Goal: Task Accomplishment & Management: Use online tool/utility

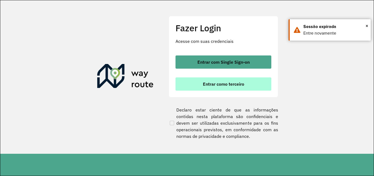
click at [215, 83] on span "Entrar como terceiro" at bounding box center [223, 84] width 41 height 4
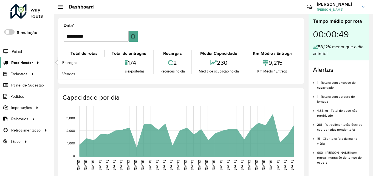
click at [27, 61] on span "Roteirizador" at bounding box center [22, 63] width 22 height 6
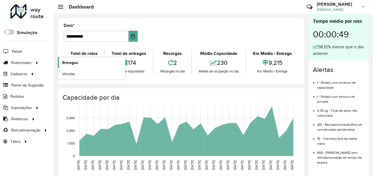
click at [72, 61] on span "Entregas" at bounding box center [70, 63] width 16 height 6
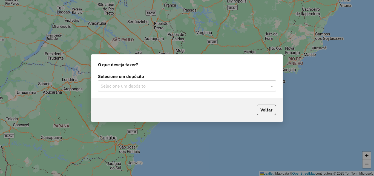
click at [145, 88] on input "text" at bounding box center [182, 86] width 162 height 7
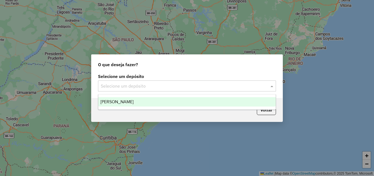
click at [134, 101] on span "[PERSON_NAME]" at bounding box center [117, 101] width 33 height 5
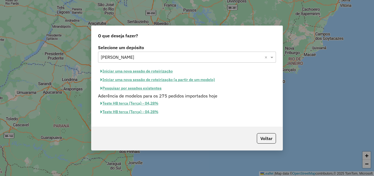
click at [155, 70] on button "Iniciar uma nova sessão de roteirização" at bounding box center [136, 71] width 77 height 8
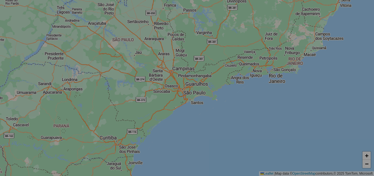
select select "*"
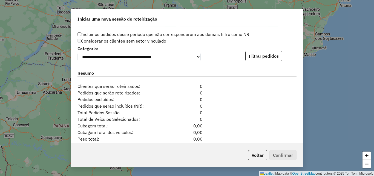
scroll to position [548, 0]
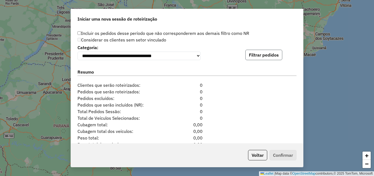
click at [262, 56] on button "Filtrar pedidos" at bounding box center [263, 55] width 37 height 10
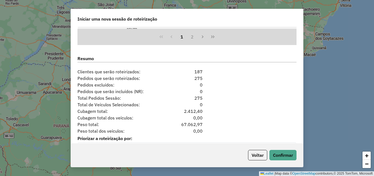
scroll to position [692, 0]
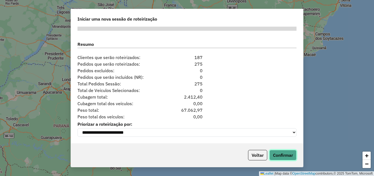
click at [285, 156] on button "Confirmar" at bounding box center [283, 155] width 27 height 10
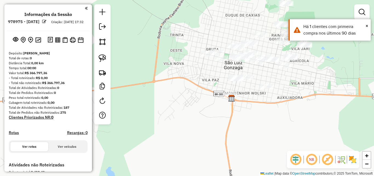
drag, startPoint x: 258, startPoint y: 99, endPoint x: 231, endPoint y: 126, distance: 38.4
click at [238, 129] on div "Janela de atendimento Grade de atendimento Capacidade Transportadoras Veículos …" at bounding box center [187, 88] width 374 height 176
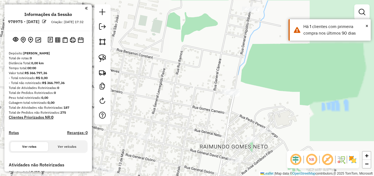
drag, startPoint x: 241, startPoint y: 61, endPoint x: 244, endPoint y: 21, distance: 40.3
click at [244, 35] on div "Janela de atendimento Grade de atendimento Capacidade Transportadoras Veículos …" at bounding box center [187, 88] width 374 height 176
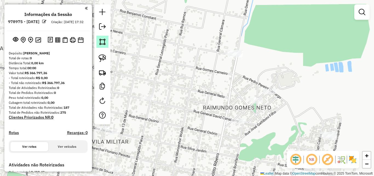
click at [99, 40] on img at bounding box center [103, 42] width 8 height 8
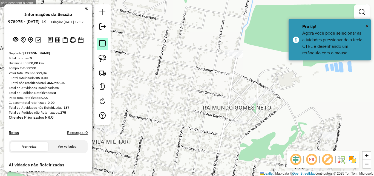
click at [101, 44] on em at bounding box center [102, 43] width 7 height 7
click at [102, 59] on img at bounding box center [103, 58] width 8 height 8
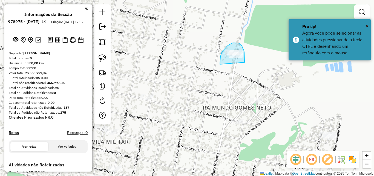
drag, startPoint x: 220, startPoint y: 64, endPoint x: 245, endPoint y: 62, distance: 24.7
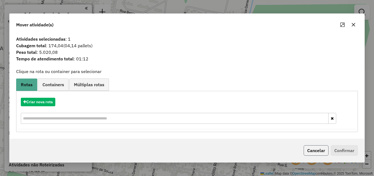
drag, startPoint x: 312, startPoint y: 148, endPoint x: 276, endPoint y: 92, distance: 67.0
click at [312, 148] on button "Cancelar" at bounding box center [316, 150] width 25 height 10
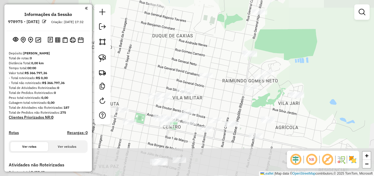
drag, startPoint x: 171, startPoint y: 124, endPoint x: 244, endPoint y: 78, distance: 85.8
click at [242, 79] on div "Janela de atendimento Grade de atendimento Capacidade Transportadoras Veículos …" at bounding box center [187, 88] width 374 height 176
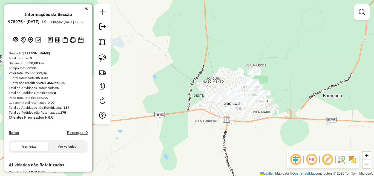
drag, startPoint x: 236, startPoint y: 125, endPoint x: 190, endPoint y: 92, distance: 55.6
click at [190, 92] on div "Janela de atendimento Grade de atendimento Capacidade Transportadoras Veículos …" at bounding box center [187, 88] width 374 height 176
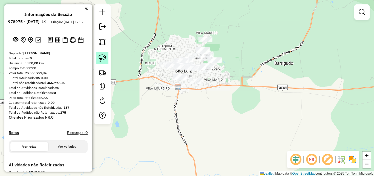
click at [104, 61] on img at bounding box center [103, 58] width 8 height 8
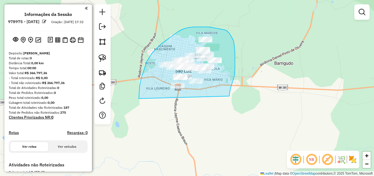
drag, startPoint x: 139, startPoint y: 98, endPoint x: 229, endPoint y: 96, distance: 90.4
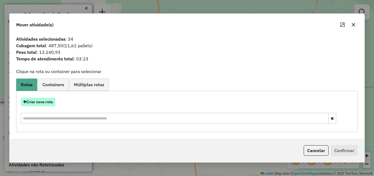
click at [45, 101] on button "Criar nova rota" at bounding box center [38, 102] width 35 height 8
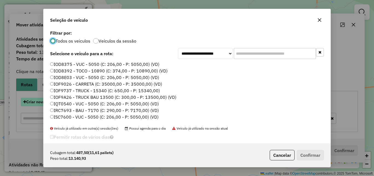
scroll to position [3, 2]
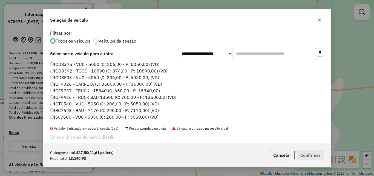
click at [284, 155] on button "Cancelar" at bounding box center [282, 155] width 25 height 10
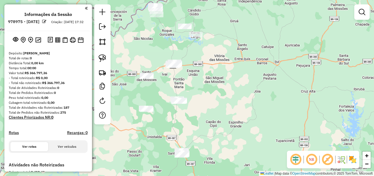
drag, startPoint x: 206, startPoint y: 110, endPoint x: 206, endPoint y: 33, distance: 76.7
click at [206, 34] on div "Janela de atendimento Grade de atendimento Capacidade Transportadoras Veículos …" at bounding box center [187, 88] width 374 height 176
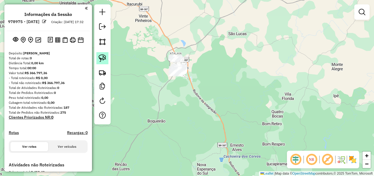
click at [98, 56] on link at bounding box center [102, 58] width 12 height 12
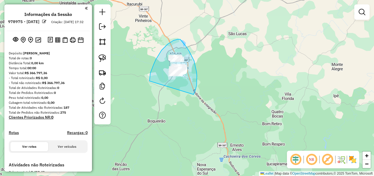
drag, startPoint x: 154, startPoint y: 64, endPoint x: 194, endPoint y: 94, distance: 49.9
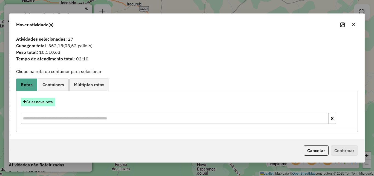
click at [39, 101] on button "Criar nova rota" at bounding box center [38, 102] width 35 height 8
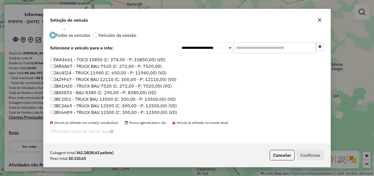
scroll to position [7, 0]
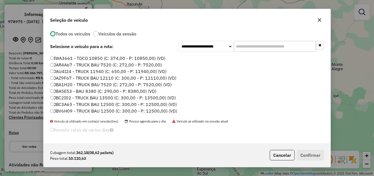
click at [74, 79] on label "JAZ9F67 - TRUCK BAU 12110 (C: 300,00 - P: 12110,00) (VD)" at bounding box center [113, 78] width 126 height 7
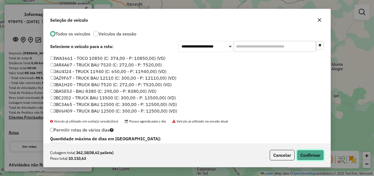
click at [308, 158] on button "Confirmar" at bounding box center [310, 155] width 27 height 10
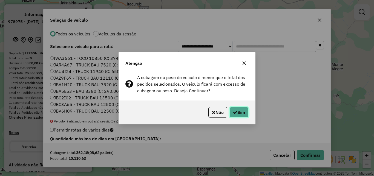
click at [246, 111] on button "Sim" at bounding box center [239, 112] width 19 height 10
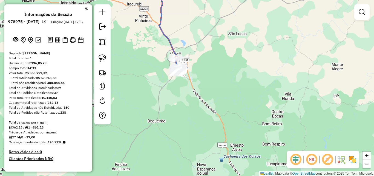
scroll to position [137, 0]
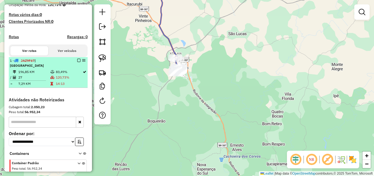
click at [43, 75] on td "27" at bounding box center [34, 77] width 32 height 5
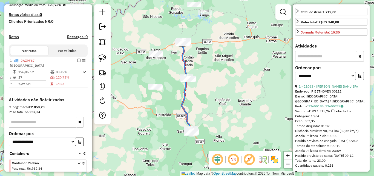
click at [356, 80] on button "button" at bounding box center [359, 76] width 9 height 8
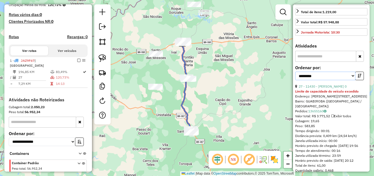
click at [353, 80] on select "**********" at bounding box center [325, 76] width 60 height 8
select select "*********"
click at [295, 80] on select "**********" at bounding box center [325, 76] width 60 height 8
click at [333, 88] on link "26 - 21062 - [PERSON_NAME]" at bounding box center [321, 86] width 45 height 4
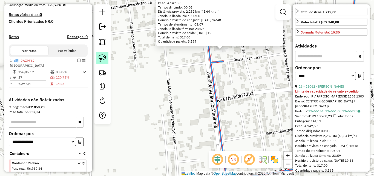
click at [103, 56] on img at bounding box center [103, 58] width 8 height 8
drag, startPoint x: 198, startPoint y: 55, endPoint x: 238, endPoint y: 63, distance: 40.2
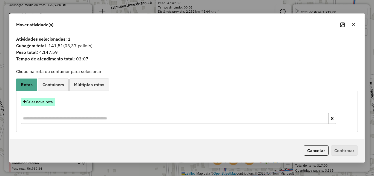
click at [38, 102] on button "Criar nova rota" at bounding box center [38, 102] width 35 height 8
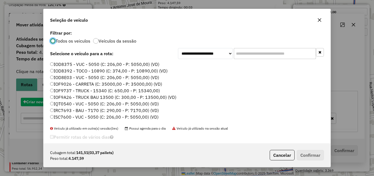
scroll to position [3, 2]
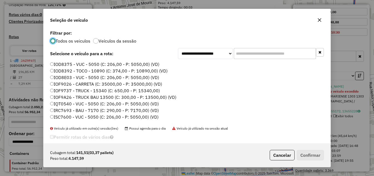
click at [75, 72] on label "IOD8392 - TOCO - 10890 (C: 374,00 - P: 10890,00) (VD)" at bounding box center [109, 70] width 118 height 7
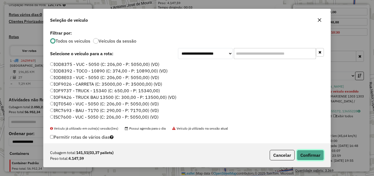
click at [307, 155] on button "Confirmar" at bounding box center [310, 155] width 27 height 10
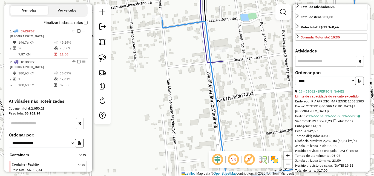
scroll to position [195, 0]
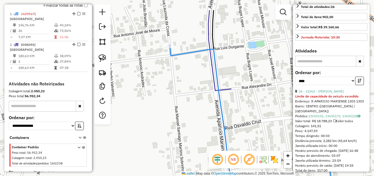
drag, startPoint x: 157, startPoint y: 71, endPoint x: 166, endPoint y: 102, distance: 32.0
click at [166, 102] on div "Janela de atendimento Grade de atendimento Capacidade Transportadoras Veículos …" at bounding box center [187, 88] width 374 height 176
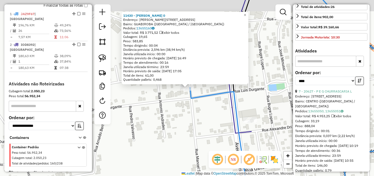
scroll to position [198, 0]
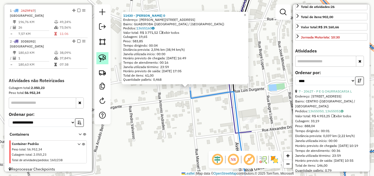
click at [99, 58] on img at bounding box center [103, 58] width 8 height 8
drag, startPoint x: 170, startPoint y: 92, endPoint x: 202, endPoint y: 99, distance: 32.8
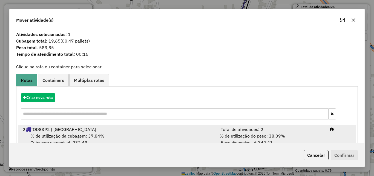
click at [125, 135] on div "% de utilização da cubagem: 37,84% Cubagem disponível: 232,49" at bounding box center [117, 138] width 196 height 13
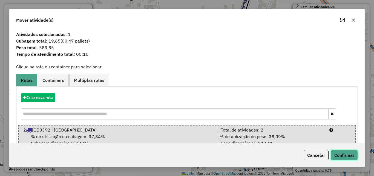
click at [341, 154] on button "Confirmar" at bounding box center [344, 155] width 27 height 10
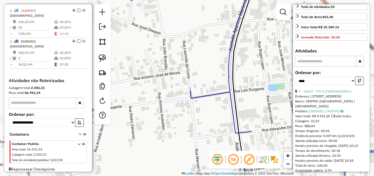
click at [51, 5] on label "Finalizar todas as rotas" at bounding box center [66, 2] width 44 height 6
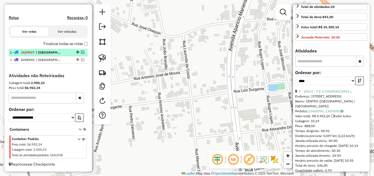
click at [81, 53] on em at bounding box center [82, 51] width 3 height 3
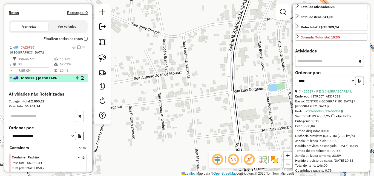
click at [81, 76] on em at bounding box center [82, 77] width 3 height 3
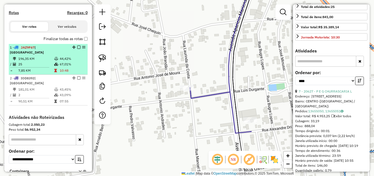
click at [65, 64] on td "67,01%" at bounding box center [72, 63] width 26 height 5
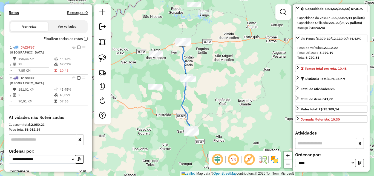
scroll to position [50, 0]
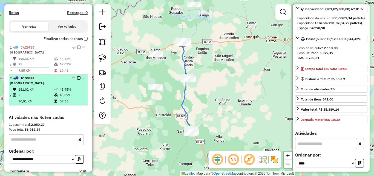
click at [44, 87] on td "181,01 KM" at bounding box center [36, 89] width 36 height 5
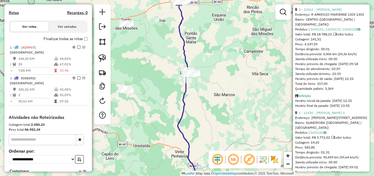
scroll to position [214, 0]
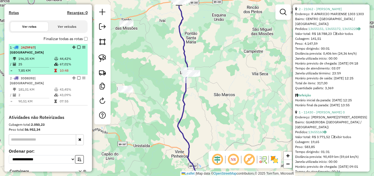
click at [60, 61] on td "67,01%" at bounding box center [72, 63] width 26 height 5
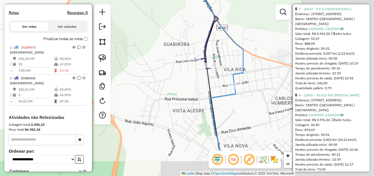
drag, startPoint x: 224, startPoint y: 118, endPoint x: 136, endPoint y: 91, distance: 92.5
click at [138, 91] on div "Janela de atendimento Grade de atendimento Capacidade Transportadoras Veículos …" at bounding box center [187, 88] width 374 height 176
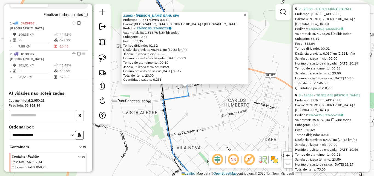
scroll to position [198, 0]
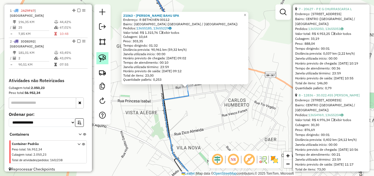
click at [100, 57] on img at bounding box center [103, 58] width 8 height 8
drag, startPoint x: 184, startPoint y: 93, endPoint x: 204, endPoint y: 90, distance: 20.0
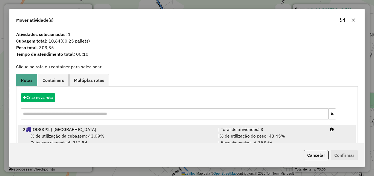
click at [131, 134] on div "% de utilização da cubagem: 43,09% Cubagem disponível: 212,84" at bounding box center [117, 138] width 196 height 13
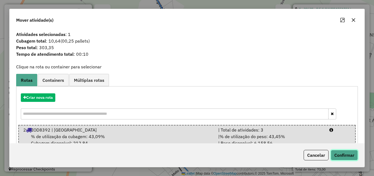
click at [346, 157] on button "Confirmar" at bounding box center [344, 155] width 27 height 10
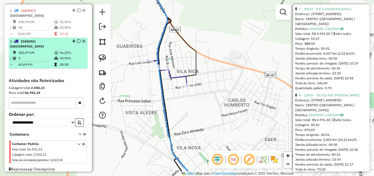
click at [58, 55] on td at bounding box center [56, 57] width 5 height 5
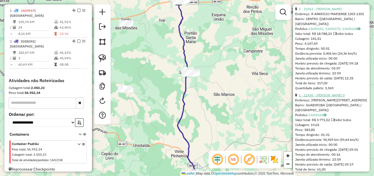
scroll to position [105, 0]
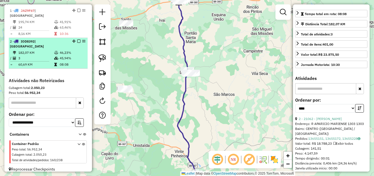
click at [77, 41] on em at bounding box center [78, 40] width 3 height 3
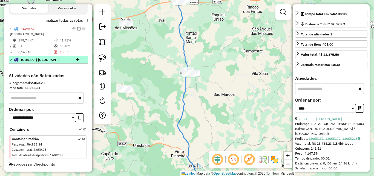
click at [81, 59] on em at bounding box center [82, 59] width 3 height 3
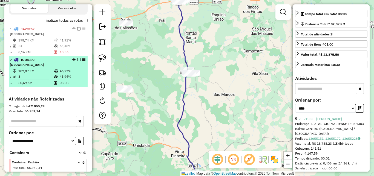
scroll to position [198, 0]
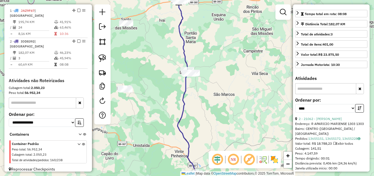
drag, startPoint x: 194, startPoint y: 98, endPoint x: 180, endPoint y: 72, distance: 28.6
click at [182, 76] on div "Janela de atendimento Grade de atendimento Capacidade Transportadoras Veículos …" at bounding box center [187, 88] width 374 height 176
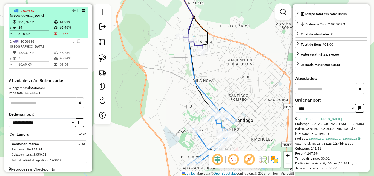
click at [75, 12] on div at bounding box center [77, 10] width 16 height 3
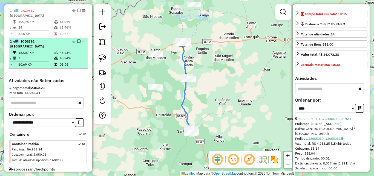
click at [77, 41] on em at bounding box center [78, 40] width 3 height 3
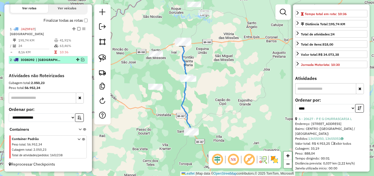
scroll to position [179, 0]
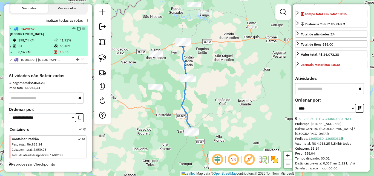
click at [54, 43] on td at bounding box center [56, 45] width 5 height 5
click at [77, 30] on em at bounding box center [78, 28] width 3 height 3
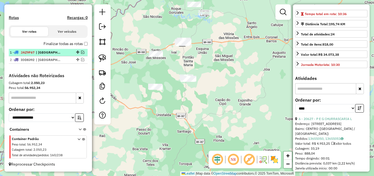
scroll to position [161, 0]
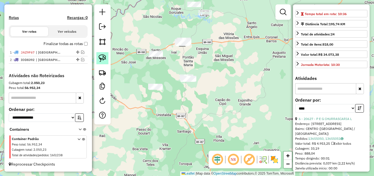
click at [103, 53] on link at bounding box center [102, 58] width 12 height 12
drag, startPoint x: 145, startPoint y: 94, endPoint x: 165, endPoint y: 92, distance: 20.6
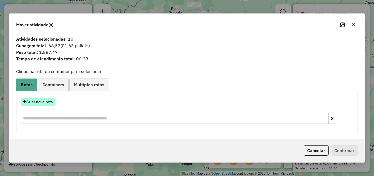
click at [47, 103] on button "Criar nova rota" at bounding box center [38, 102] width 35 height 8
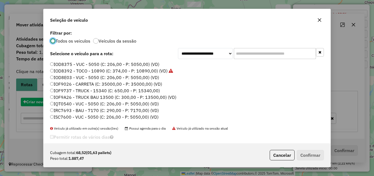
scroll to position [3, 2]
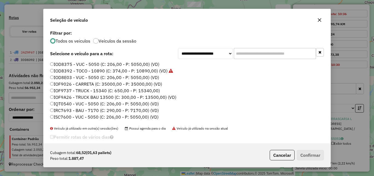
click at [77, 110] on label "IRC7693 - BAU - 7170 (C: 290,00 - P: 7170,00) (VD)" at bounding box center [104, 110] width 109 height 7
click at [313, 156] on button "Confirmar" at bounding box center [310, 155] width 27 height 10
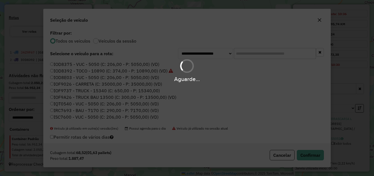
scroll to position [187, 0]
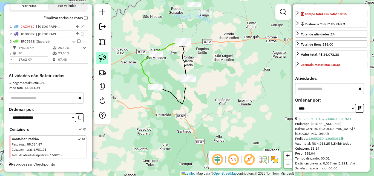
click at [102, 58] on img at bounding box center [103, 58] width 8 height 8
drag, startPoint x: 178, startPoint y: 84, endPoint x: 202, endPoint y: 87, distance: 24.9
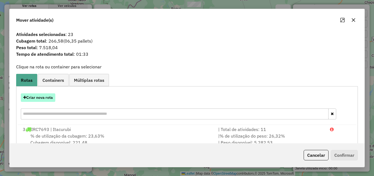
click at [43, 97] on button "Criar nova rota" at bounding box center [38, 97] width 35 height 8
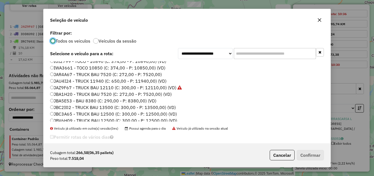
scroll to position [91, 0]
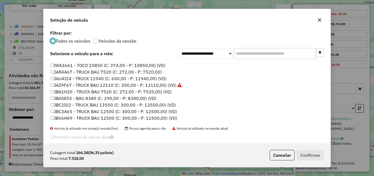
click at [89, 102] on label "JBC2I02 - TRUCK BAU 13500 (C: 300,00 - P: 13500,00) (VD)" at bounding box center [113, 104] width 126 height 7
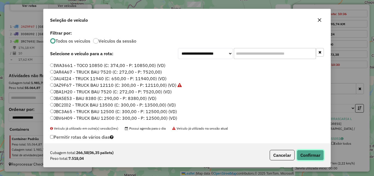
click at [313, 155] on button "Confirmar" at bounding box center [310, 155] width 27 height 10
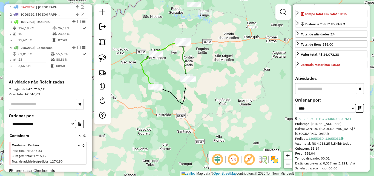
scroll to position [205, 0]
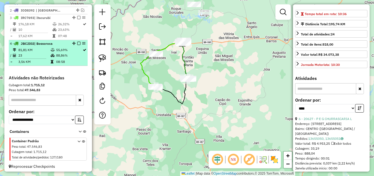
click at [48, 53] on td "81,81 KM" at bounding box center [34, 49] width 32 height 5
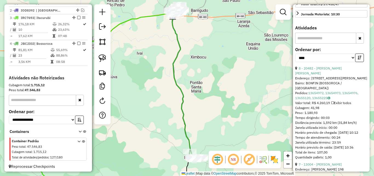
scroll to position [159, 0]
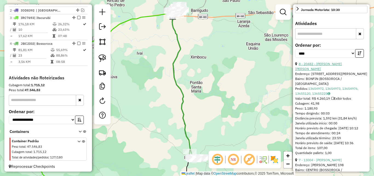
click at [329, 71] on link "8 - 20482 - [PERSON_NAME] [PERSON_NAME]" at bounding box center [318, 66] width 47 height 9
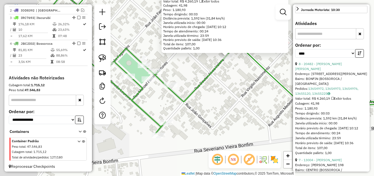
drag, startPoint x: 182, startPoint y: 139, endPoint x: 231, endPoint y: 96, distance: 64.7
click at [231, 96] on div "20482 - [PERSON_NAME]: R [STREET_ADDRESS][PERSON_NAME] Pedidos: 13654972, 13654…" at bounding box center [187, 88] width 374 height 176
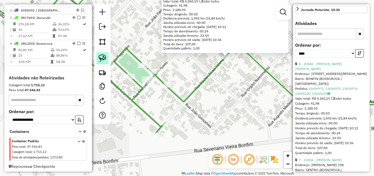
click at [103, 56] on img at bounding box center [103, 58] width 8 height 8
drag, startPoint x: 211, startPoint y: 53, endPoint x: 241, endPoint y: 64, distance: 32.0
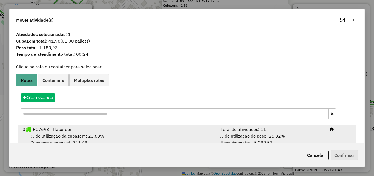
click at [143, 135] on div "% de utilização da cubagem: 23,63% Cubagem disponível: 221,48" at bounding box center [117, 138] width 196 height 13
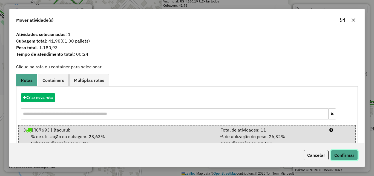
click at [335, 156] on button "Confirmar" at bounding box center [344, 155] width 27 height 10
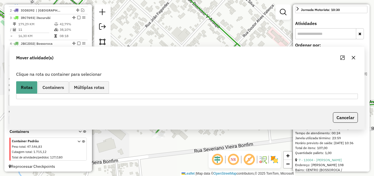
scroll to position [213, 0]
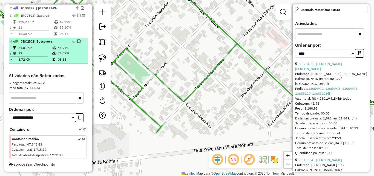
click at [50, 51] on td "22" at bounding box center [35, 52] width 34 height 5
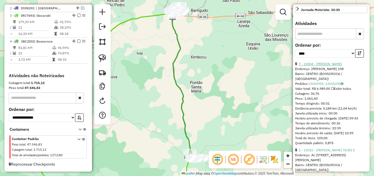
click at [326, 66] on link "7 - 13004 - [PERSON_NAME]" at bounding box center [320, 64] width 43 height 4
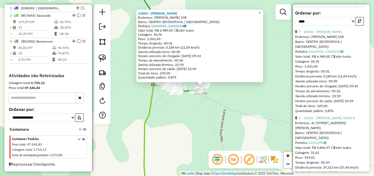
scroll to position [214, 0]
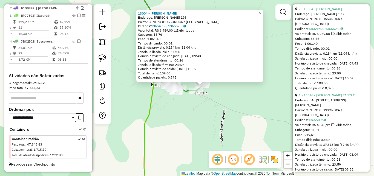
click at [330, 97] on link "1 - 13016 - [PERSON_NAME] TAJES E" at bounding box center [327, 95] width 56 height 4
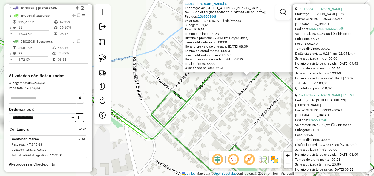
drag, startPoint x: 248, startPoint y: 99, endPoint x: 220, endPoint y: 98, distance: 27.7
click at [220, 98] on div "13016 - [PERSON_NAME] E Endereço: Ac RUA SEVERIANO BARCELOS 214 Bairro: CENTRO …" at bounding box center [187, 88] width 374 height 176
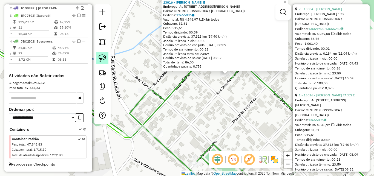
click at [104, 57] on img at bounding box center [103, 58] width 8 height 8
drag, startPoint x: 208, startPoint y: 86, endPoint x: 243, endPoint y: 85, distance: 34.3
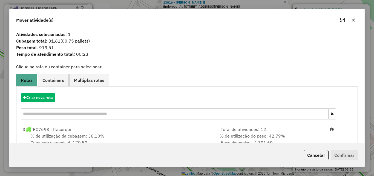
click at [173, 133] on div "% de utilização da cubagem: 38,10% Cubagem disponível: 179,50" at bounding box center [117, 138] width 196 height 13
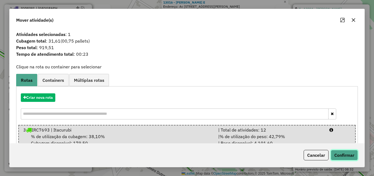
click at [337, 152] on button "Confirmar" at bounding box center [344, 155] width 27 height 10
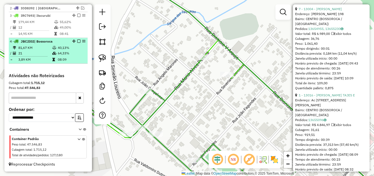
click at [42, 44] on div "4 - JBC2I02 | Bossoroca" at bounding box center [39, 41] width 58 height 5
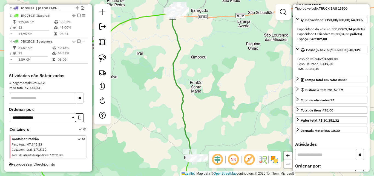
scroll to position [22, 0]
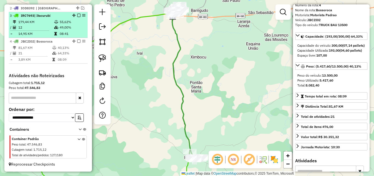
click at [39, 22] on td "179,44 KM" at bounding box center [36, 21] width 36 height 5
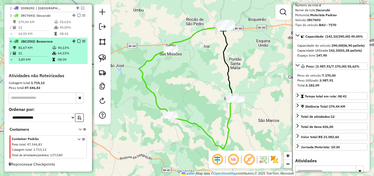
click at [43, 48] on td "81,67 KM" at bounding box center [35, 47] width 34 height 5
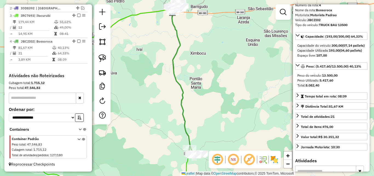
drag, startPoint x: 198, startPoint y: 110, endPoint x: 186, endPoint y: 61, distance: 49.9
click at [187, 68] on div "Janela de atendimento Grade de atendimento Capacidade Transportadoras Veículos …" at bounding box center [187, 88] width 374 height 176
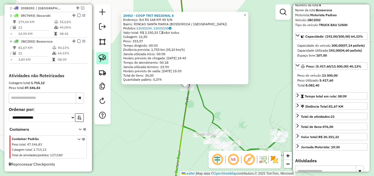
click at [104, 58] on img at bounding box center [103, 58] width 8 height 8
drag, startPoint x: 161, startPoint y: 99, endPoint x: 200, endPoint y: 99, distance: 38.4
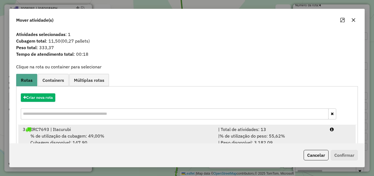
click at [136, 136] on div "% de utilização da cubagem: 49,00% Cubagem disponível: 147,90" at bounding box center [117, 138] width 196 height 13
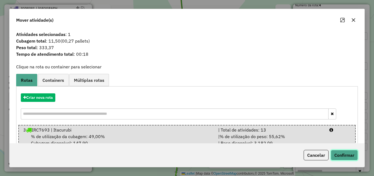
click at [351, 153] on button "Confirmar" at bounding box center [344, 155] width 27 height 10
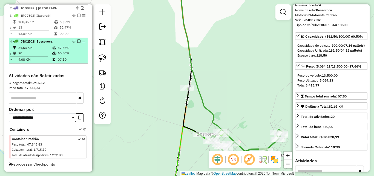
click at [48, 47] on td "81,63 KM" at bounding box center [35, 47] width 34 height 5
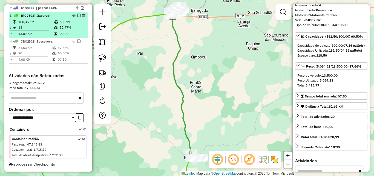
click at [44, 28] on td "13" at bounding box center [36, 27] width 36 height 5
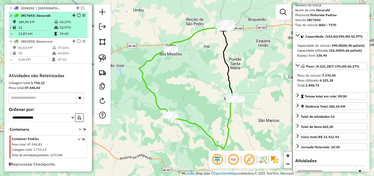
click at [77, 15] on em at bounding box center [78, 15] width 3 height 3
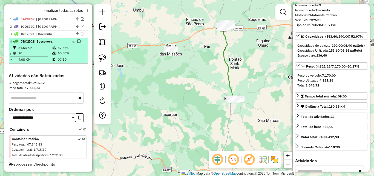
click at [77, 41] on em at bounding box center [78, 40] width 3 height 3
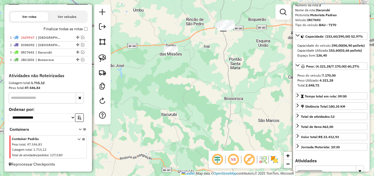
scroll to position [176, 0]
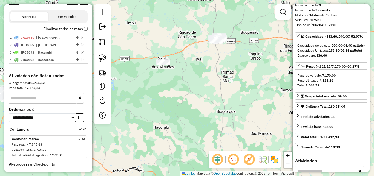
drag, startPoint x: 198, startPoint y: 97, endPoint x: 158, endPoint y: 129, distance: 51.1
click at [158, 129] on div "Janela de atendimento Grade de atendimento Capacidade Transportadoras Veículos …" at bounding box center [187, 88] width 374 height 176
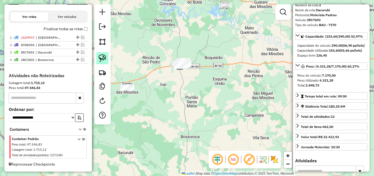
click at [101, 59] on img at bounding box center [103, 58] width 8 height 8
drag, startPoint x: 165, startPoint y: 74, endPoint x: 195, endPoint y: 72, distance: 29.1
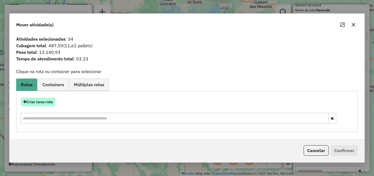
click at [48, 102] on button "Criar nova rota" at bounding box center [38, 102] width 35 height 8
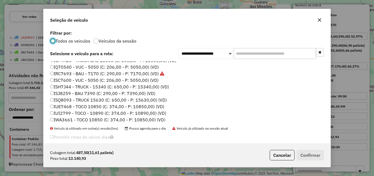
scroll to position [36, 0]
click at [79, 93] on label "ISJ8259 - BAU 7390 (C: 290,00 - P: 7390,00) (VD)" at bounding box center [102, 93] width 105 height 7
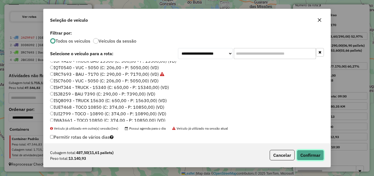
click at [311, 155] on button "Confirmar" at bounding box center [310, 155] width 27 height 10
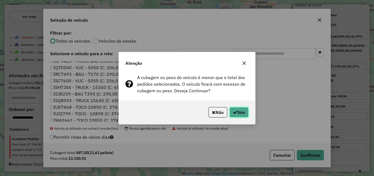
click at [240, 110] on button "Sim" at bounding box center [239, 112] width 19 height 10
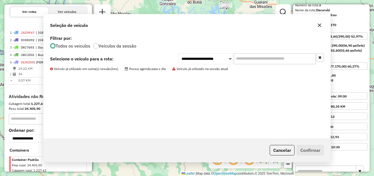
scroll to position [202, 0]
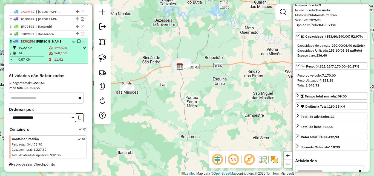
click at [39, 49] on td "19,22 KM" at bounding box center [33, 47] width 30 height 5
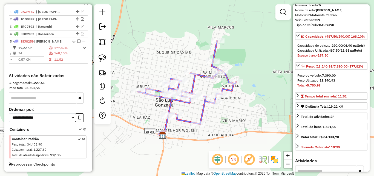
scroll to position [132, 0]
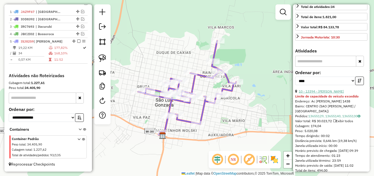
click at [324, 93] on link "10 - 13394 - [PERSON_NAME]" at bounding box center [321, 91] width 45 height 4
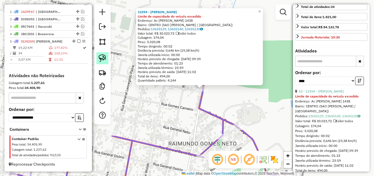
click at [101, 58] on img at bounding box center [103, 58] width 8 height 8
drag, startPoint x: 195, startPoint y: 99, endPoint x: 210, endPoint y: 92, distance: 15.9
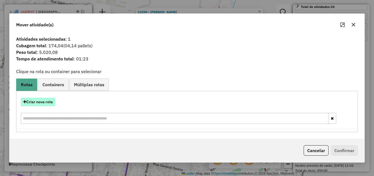
click at [40, 99] on button "Criar nova rota" at bounding box center [38, 102] width 35 height 8
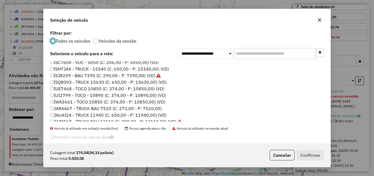
scroll to position [55, 0]
click at [76, 115] on label "JAU4I24 - TRUCK 11940 (C: 650,00 - P: 11940,00) (VD)" at bounding box center [108, 114] width 116 height 7
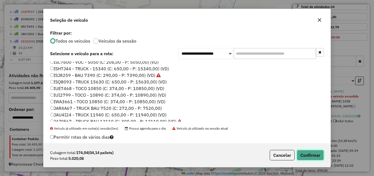
drag, startPoint x: 317, startPoint y: 155, endPoint x: 302, endPoint y: 125, distance: 34.1
click at [317, 155] on button "Confirmar" at bounding box center [310, 155] width 27 height 10
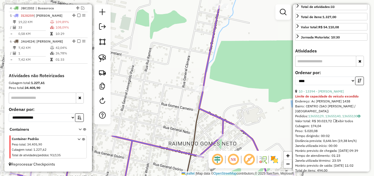
scroll to position [227, 0]
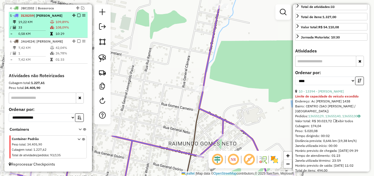
click at [43, 25] on td "33" at bounding box center [34, 27] width 32 height 5
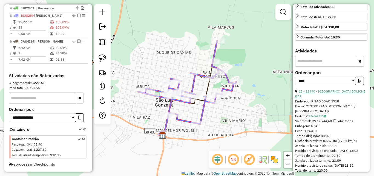
click at [336, 98] on link "18 - 11990 - [GEOGRAPHIC_DATA] BOLICHE BAR" at bounding box center [330, 93] width 70 height 9
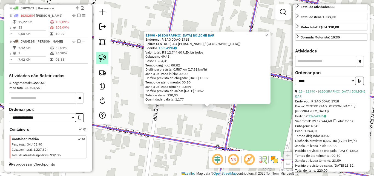
click at [104, 59] on img at bounding box center [103, 58] width 8 height 8
drag, startPoint x: 196, startPoint y: 107, endPoint x: 218, endPoint y: 109, distance: 21.7
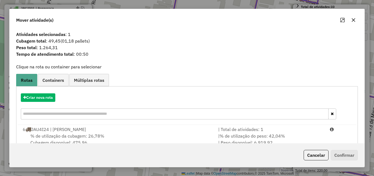
click at [167, 138] on div "% de utilização da cubagem: 26,78% Cubagem disponível: 475,96" at bounding box center [117, 138] width 196 height 13
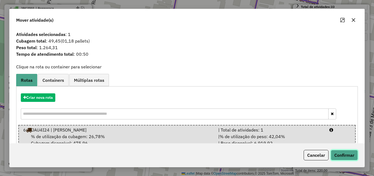
click at [342, 156] on button "Confirmar" at bounding box center [344, 155] width 27 height 10
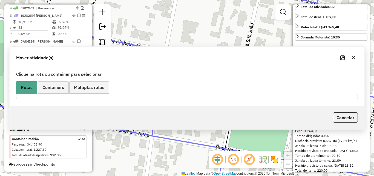
scroll to position [127, 0]
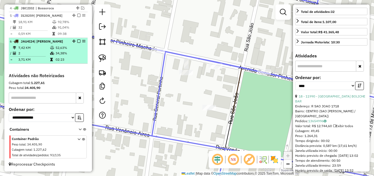
click at [45, 58] on td "3,71 KM" at bounding box center [34, 59] width 32 height 5
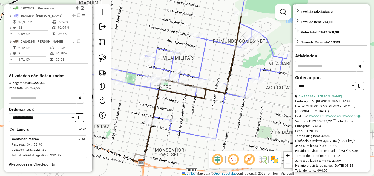
scroll to position [45, 0]
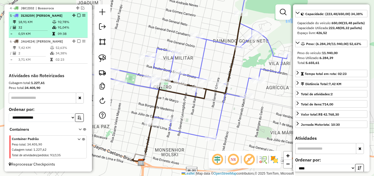
click at [39, 26] on td "32" at bounding box center [35, 27] width 34 height 5
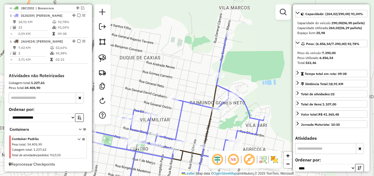
drag, startPoint x: 225, startPoint y: 63, endPoint x: 217, endPoint y: 64, distance: 8.0
click at [218, 85] on div "Janela de atendimento Grade de atendimento Capacidade Transportadoras Veículos …" at bounding box center [187, 88] width 374 height 176
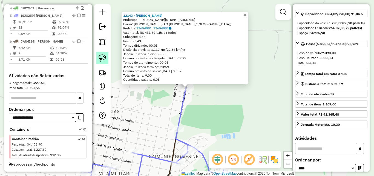
click at [102, 60] on img at bounding box center [103, 58] width 8 height 8
drag, startPoint x: 177, startPoint y: 84, endPoint x: 194, endPoint y: 93, distance: 19.4
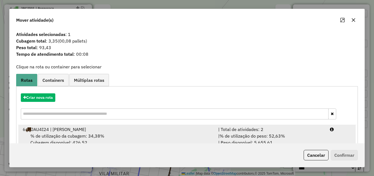
click at [142, 137] on div "% de utilização da cubagem: 34,38% Cubagem disponível: 426,52" at bounding box center [117, 138] width 196 height 13
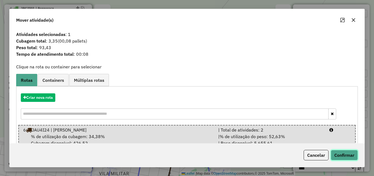
drag, startPoint x: 349, startPoint y: 155, endPoint x: 331, endPoint y: 100, distance: 58.7
click at [349, 155] on button "Confirmar" at bounding box center [344, 155] width 27 height 10
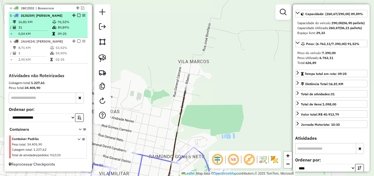
click at [48, 21] on td "16,81 KM" at bounding box center [35, 21] width 34 height 5
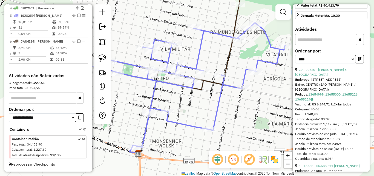
scroll to position [155, 0]
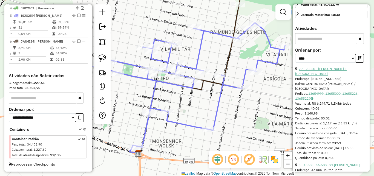
click at [335, 76] on link "29 - 20620 - [PERSON_NAME] E [GEOGRAPHIC_DATA]" at bounding box center [321, 71] width 52 height 9
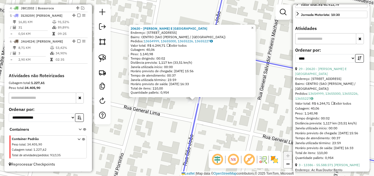
click at [210, 118] on div "20620 - [PERSON_NAME] E [GEOGRAPHIC_DATA] Endereço: R VENANCIO AIRES 1710 Bairr…" at bounding box center [187, 88] width 374 height 176
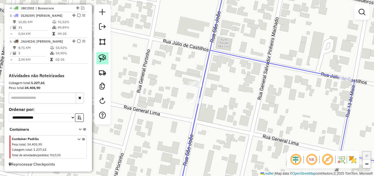
click at [105, 58] on img at bounding box center [103, 58] width 8 height 8
drag, startPoint x: 162, startPoint y: 96, endPoint x: 206, endPoint y: 108, distance: 45.5
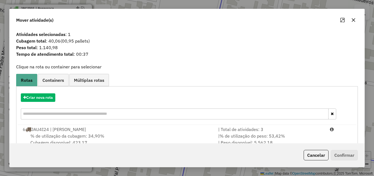
click at [155, 135] on div "% de utilização da cubagem: 34,90% Cubagem disponível: 423,17" at bounding box center [117, 138] width 196 height 13
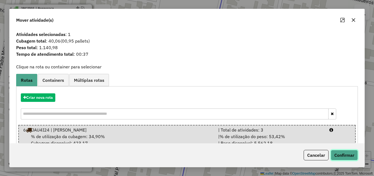
click at [346, 155] on button "Confirmar" at bounding box center [344, 155] width 27 height 10
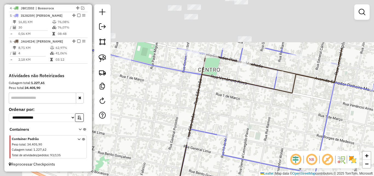
drag, startPoint x: 142, startPoint y: 87, endPoint x: 173, endPoint y: 155, distance: 74.6
click at [172, 157] on div "Janela de atendimento Grade de atendimento Capacidade Transportadoras Veículos …" at bounding box center [187, 88] width 374 height 176
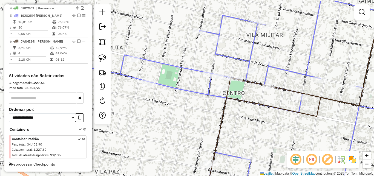
drag, startPoint x: 155, startPoint y: 99, endPoint x: 185, endPoint y: 118, distance: 36.1
click at [185, 118] on div "Janela de atendimento Grade de atendimento Capacidade Transportadoras Veículos …" at bounding box center [187, 88] width 374 height 176
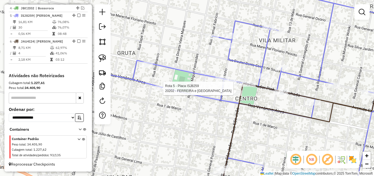
select select "*********"
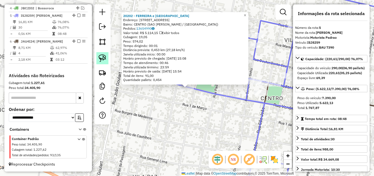
click at [103, 57] on img at bounding box center [103, 58] width 8 height 8
drag, startPoint x: 159, startPoint y: 94, endPoint x: 199, endPoint y: 96, distance: 39.5
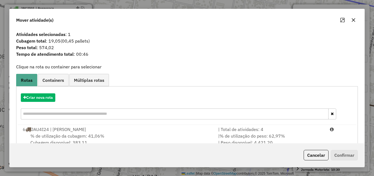
click at [144, 133] on div "% de utilização da cubagem: 41,06% Cubagem disponível: 383,11" at bounding box center [117, 138] width 196 height 13
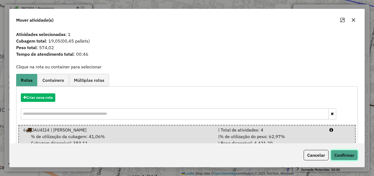
click at [347, 153] on button "Confirmar" at bounding box center [344, 155] width 27 height 10
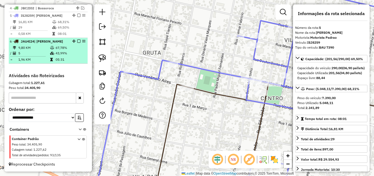
click at [36, 47] on td "9,80 KM" at bounding box center [34, 47] width 32 height 5
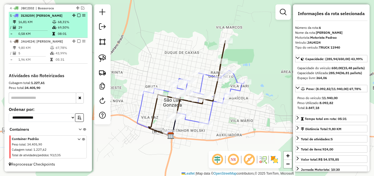
click at [29, 32] on td "0,58 KM" at bounding box center [35, 33] width 34 height 5
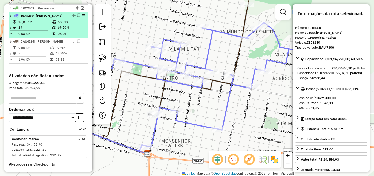
click at [77, 15] on em at bounding box center [78, 15] width 3 height 3
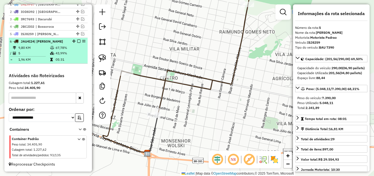
click at [77, 39] on em at bounding box center [78, 40] width 3 height 3
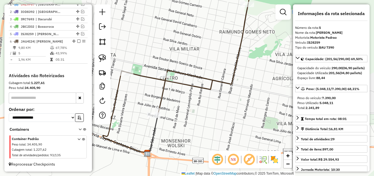
scroll to position [191, 0]
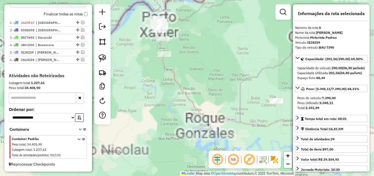
drag, startPoint x: 187, startPoint y: 113, endPoint x: 190, endPoint y: 119, distance: 7.2
click at [189, 118] on div "Janela de atendimento Grade de atendimento Capacidade Transportadoras Veículos …" at bounding box center [187, 88] width 374 height 176
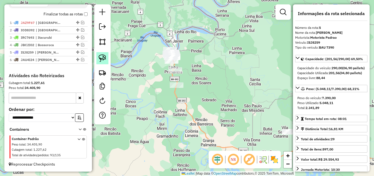
click at [97, 56] on link at bounding box center [102, 58] width 12 height 12
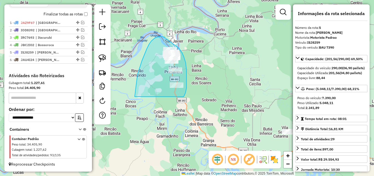
drag, startPoint x: 142, startPoint y: 61, endPoint x: 182, endPoint y: 100, distance: 56.0
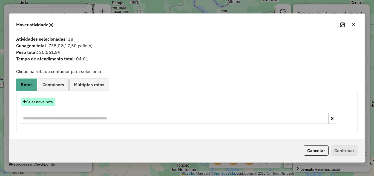
click at [44, 105] on button "Criar nova rota" at bounding box center [38, 102] width 35 height 8
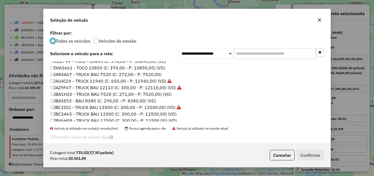
scroll to position [91, 0]
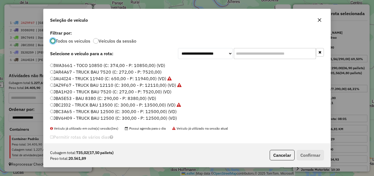
click at [73, 110] on label "JBC3A65 - TRUCK BAU 12500 (C: 300,00 - P: 12500,00) (VD)" at bounding box center [113, 111] width 127 height 7
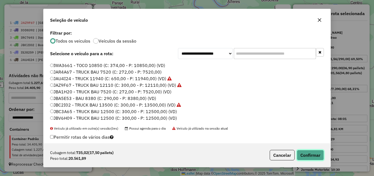
click at [308, 153] on button "Confirmar" at bounding box center [310, 155] width 27 height 10
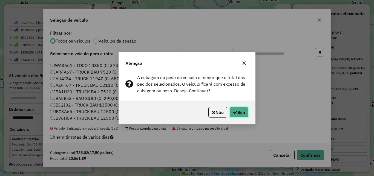
click at [246, 110] on button "Sim" at bounding box center [239, 112] width 19 height 10
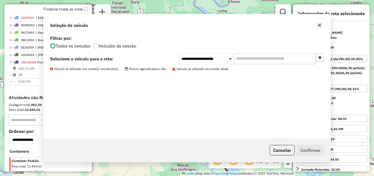
scroll to position [218, 0]
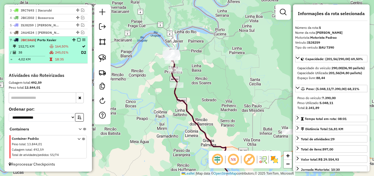
click at [41, 52] on td "38" at bounding box center [33, 52] width 31 height 7
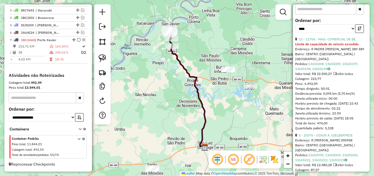
scroll to position [192, 0]
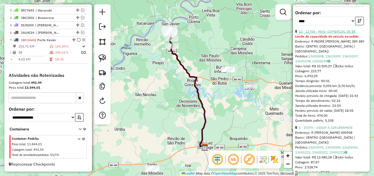
click at [337, 33] on link "12 - 11706 - MAG- COMERCIAL DE BE" at bounding box center [327, 31] width 57 height 4
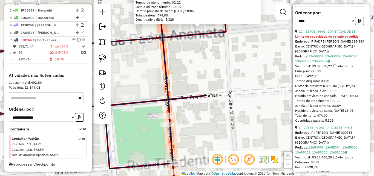
drag, startPoint x: 199, startPoint y: 65, endPoint x: 183, endPoint y: 90, distance: 29.0
click at [197, 98] on div "11706 - MAG- COMERCIAL DE BE Limite de capacidade do veículo excedido Endereço:…" at bounding box center [187, 88] width 374 height 176
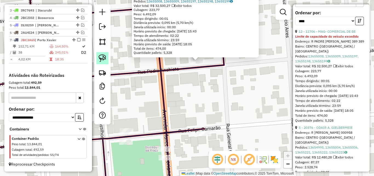
click at [105, 59] on img at bounding box center [103, 58] width 8 height 8
drag, startPoint x: 188, startPoint y: 67, endPoint x: 207, endPoint y: 64, distance: 19.6
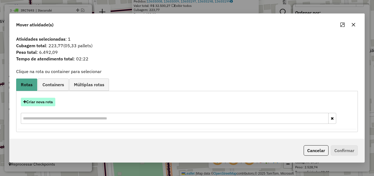
click at [38, 103] on button "Criar nova rota" at bounding box center [38, 102] width 35 height 8
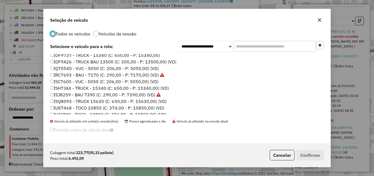
scroll to position [55, 0]
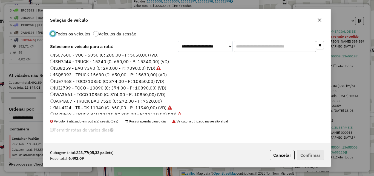
click at [90, 75] on label "ISQ8093 - TRUCK 15630 (C: 650,00 - P: 15630,00) (VD)" at bounding box center [108, 74] width 117 height 7
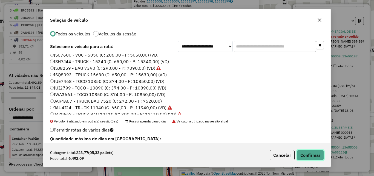
click at [312, 154] on button "Confirmar" at bounding box center [310, 155] width 27 height 10
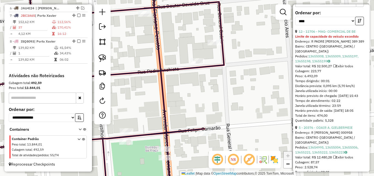
scroll to position [242, 0]
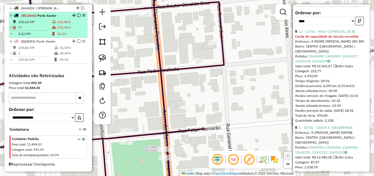
click at [41, 28] on td "37" at bounding box center [35, 27] width 34 height 5
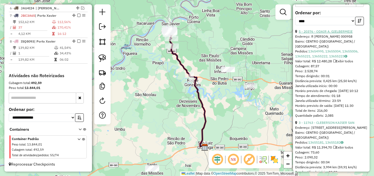
click at [320, 33] on link "5 - 20376 - ODAIR A. GIELBERMEIE" at bounding box center [326, 31] width 54 height 4
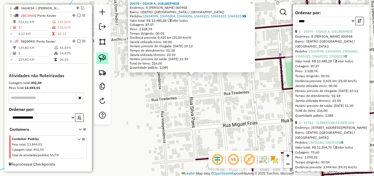
click at [102, 58] on img at bounding box center [103, 58] width 8 height 8
drag, startPoint x: 182, startPoint y: 82, endPoint x: 210, endPoint y: 80, distance: 28.1
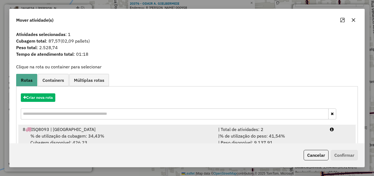
click at [148, 137] on div "% de utilização da cubagem: 34,43% Cubagem disponível: 426,23" at bounding box center [117, 138] width 196 height 13
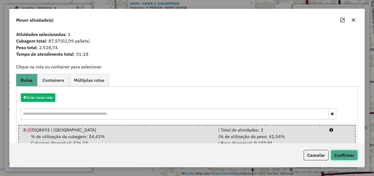
click at [356, 159] on button "Confirmar" at bounding box center [344, 155] width 27 height 10
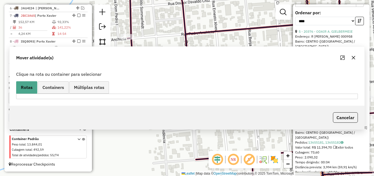
scroll to position [187, 0]
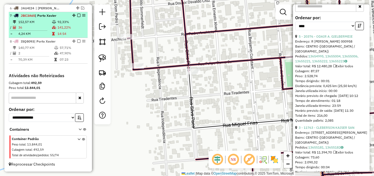
click at [47, 26] on td "36" at bounding box center [35, 27] width 34 height 5
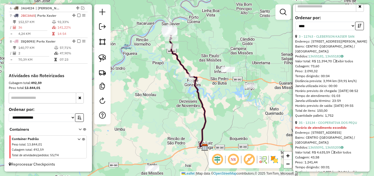
click at [327, 39] on div "3 - 11763 - CLEBERSON KAISER SAN" at bounding box center [331, 36] width 72 height 5
click at [327, 38] on link "3 - 11763 - CLEBERSON KAISER SAN" at bounding box center [327, 36] width 56 height 4
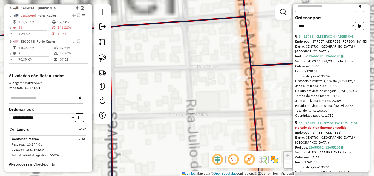
drag, startPoint x: 198, startPoint y: 105, endPoint x: 175, endPoint y: 173, distance: 71.7
click at [175, 174] on div "11763 - [PERSON_NAME] SAN Endereço: [STREET_ADDRESS][PERSON_NAME] Bairro: [GEOG…" at bounding box center [187, 88] width 374 height 176
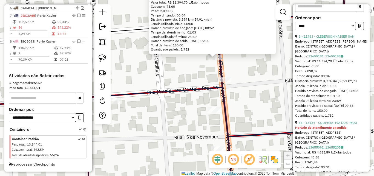
drag, startPoint x: 206, startPoint y: 84, endPoint x: 188, endPoint y: 116, distance: 36.9
click at [188, 116] on div "11763 - [PERSON_NAME] SAN Endereço: [STREET_ADDRESS][PERSON_NAME] Bairro: [GEOG…" at bounding box center [187, 88] width 374 height 176
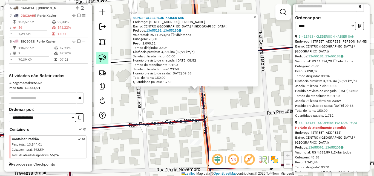
click at [105, 58] on img at bounding box center [103, 58] width 8 height 8
drag, startPoint x: 173, startPoint y: 95, endPoint x: 207, endPoint y: 95, distance: 34.8
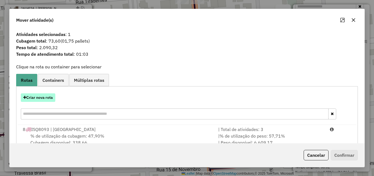
click at [50, 95] on button "Criar nova rota" at bounding box center [38, 97] width 35 height 8
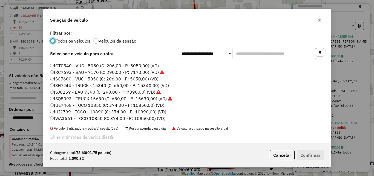
scroll to position [82, 0]
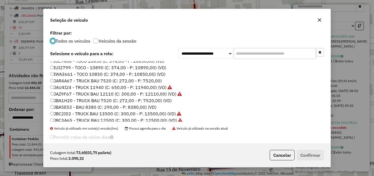
click at [75, 74] on label "IWA3661 - TOCO 10850 (C: 374,00 - P: 10850,00) (VD)" at bounding box center [107, 74] width 115 height 7
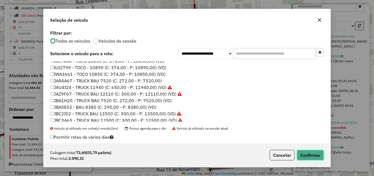
click at [308, 158] on button "Confirmar" at bounding box center [310, 155] width 27 height 10
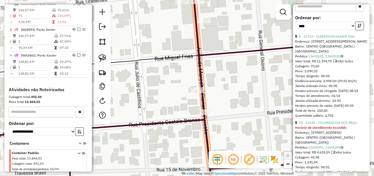
scroll to position [250, 0]
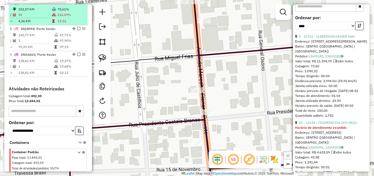
click at [52, 16] on icon at bounding box center [54, 14] width 4 height 3
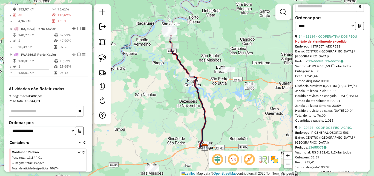
click at [331, 39] on div "34 - 13134 - COOPERATIVA DOS PEQU" at bounding box center [331, 36] width 72 height 5
click at [330, 38] on link "34 - 13134 - COOPERATIVA DOS PEQU" at bounding box center [328, 36] width 58 height 4
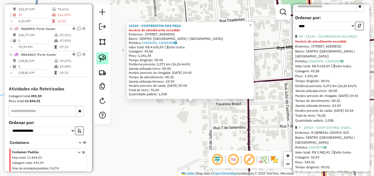
click at [98, 57] on link at bounding box center [102, 58] width 12 height 12
drag, startPoint x: 180, startPoint y: 92, endPoint x: 202, endPoint y: 106, distance: 26.4
click at [202, 106] on div "13134 - COOPERATIVA DOS PEQU Horário de atendimento excedido Endereço: R MARECH…" at bounding box center [187, 88] width 374 height 176
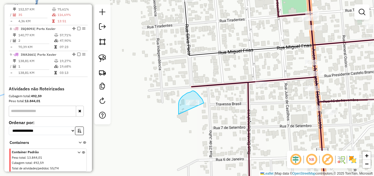
drag, startPoint x: 179, startPoint y: 106, endPoint x: 205, endPoint y: 117, distance: 28.5
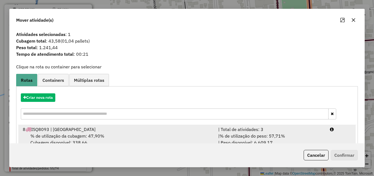
scroll to position [35, 0]
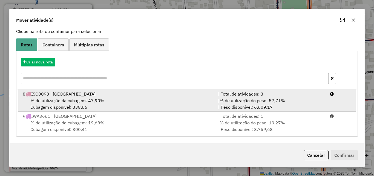
click at [136, 99] on div "% de utilização da cubagem: 47,90% Cubagem disponível: 338,66" at bounding box center [117, 103] width 196 height 13
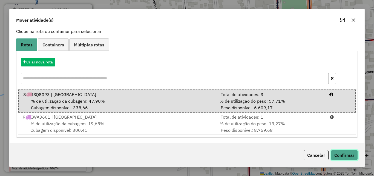
click at [344, 156] on button "Confirmar" at bounding box center [344, 155] width 27 height 10
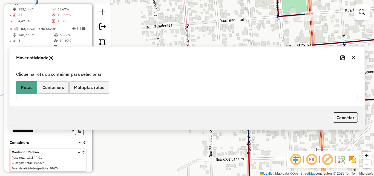
scroll to position [198, 0]
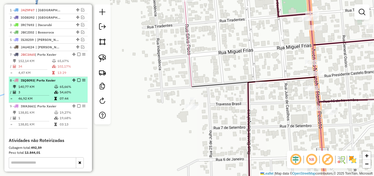
click at [34, 95] on td "3" at bounding box center [36, 91] width 36 height 5
select select "*********"
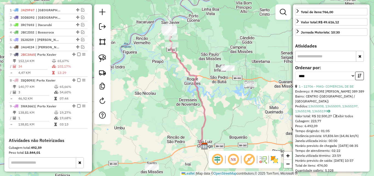
scroll to position [110, 0]
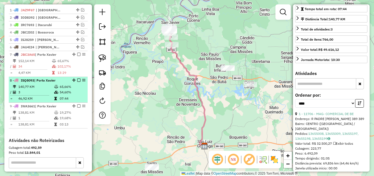
click at [77, 82] on em at bounding box center [78, 79] width 3 height 3
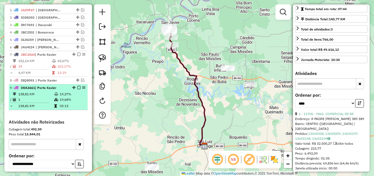
click at [57, 97] on td at bounding box center [56, 93] width 5 height 5
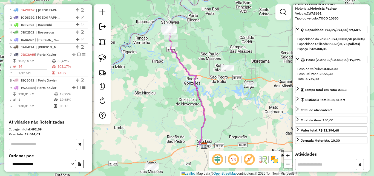
scroll to position [22, 0]
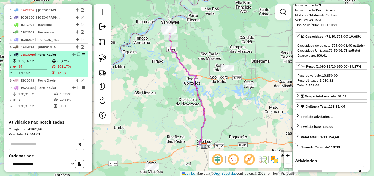
click at [61, 69] on td "102,17%" at bounding box center [71, 66] width 28 height 5
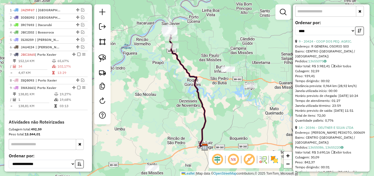
scroll to position [187, 0]
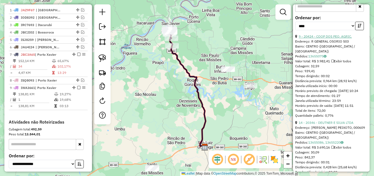
click at [327, 38] on link "9 - 20424 - COOP DOS PEQ. AGRIC." at bounding box center [325, 36] width 53 height 4
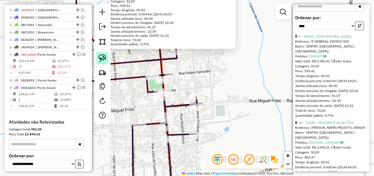
click at [104, 56] on img at bounding box center [103, 58] width 8 height 8
drag, startPoint x: 173, startPoint y: 61, endPoint x: 181, endPoint y: 53, distance: 11.1
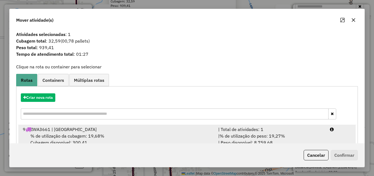
click at [140, 135] on div "% de utilização da cubagem: 19,68% Cubagem disponível: 300,41" at bounding box center [117, 138] width 196 height 13
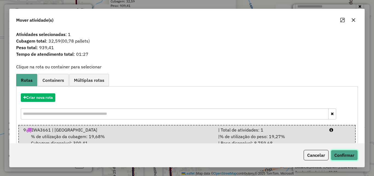
click at [340, 156] on button "Confirmar" at bounding box center [344, 155] width 27 height 10
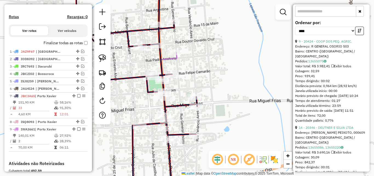
scroll to position [140, 0]
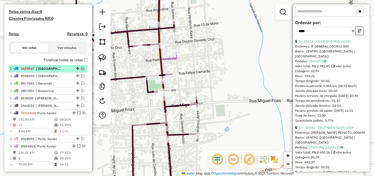
click at [81, 70] on em at bounding box center [82, 68] width 3 height 3
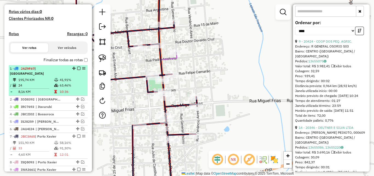
click at [40, 79] on td "195,74 KM" at bounding box center [36, 79] width 36 height 5
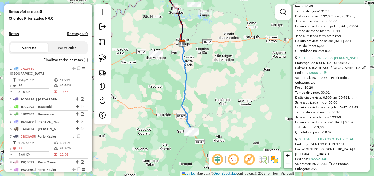
scroll to position [1990, 0]
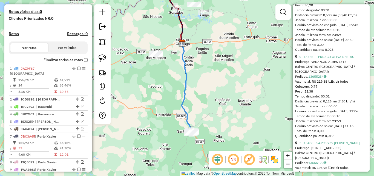
click at [318, 78] on link "13655234" at bounding box center [317, 76] width 18 height 4
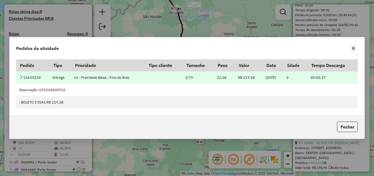
click at [20, 77] on icon at bounding box center [21, 77] width 4 height 4
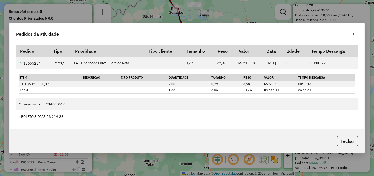
click at [355, 34] on icon "button" at bounding box center [354, 34] width 4 height 4
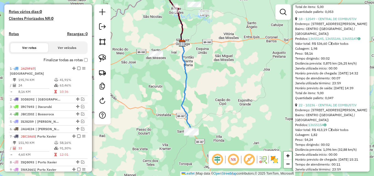
scroll to position [1579, 0]
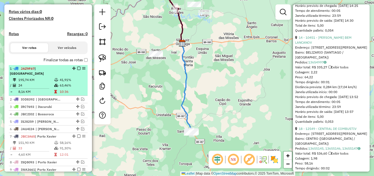
click at [77, 70] on em at bounding box center [78, 68] width 3 height 3
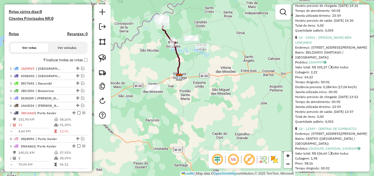
drag, startPoint x: 183, startPoint y: 78, endPoint x: 178, endPoint y: 114, distance: 36.5
click at [179, 113] on div "Janela de atendimento Grade de atendimento Capacidade Transportadoras Veículos …" at bounding box center [187, 88] width 374 height 176
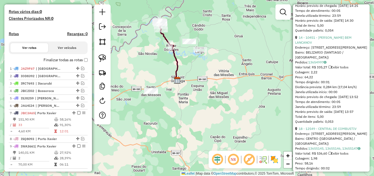
click at [217, 162] on hb-router-mapa "Informações da Sessão 978975 - [DATE] Criação: [DATE] 17:32 Depósito: [PERSON_N…" at bounding box center [187, 88] width 374 height 176
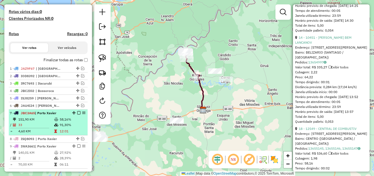
click at [54, 127] on td at bounding box center [56, 124] width 5 height 5
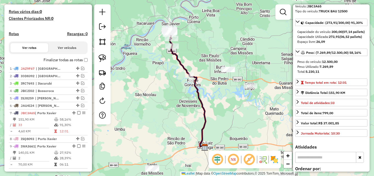
scroll to position [45, 0]
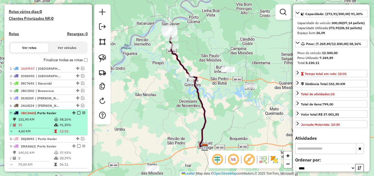
click at [40, 134] on td "4,60 KM" at bounding box center [36, 130] width 36 height 5
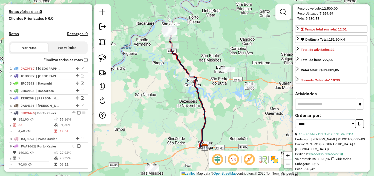
scroll to position [127, 0]
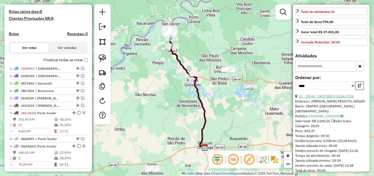
click at [339, 98] on link "13 - 20346 - DEUTNER E SILVA LTDA" at bounding box center [326, 96] width 55 height 4
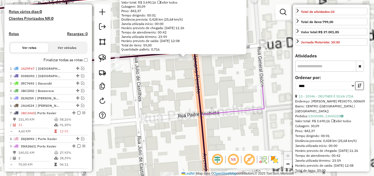
drag, startPoint x: 204, startPoint y: 93, endPoint x: 120, endPoint y: 106, distance: 84.8
click at [120, 106] on div "20346 - DEUTNER E SILVA LTDA Endereço: R MARECHAL [PERSON_NAME] PEIXOTO, 000609…" at bounding box center [187, 88] width 374 height 176
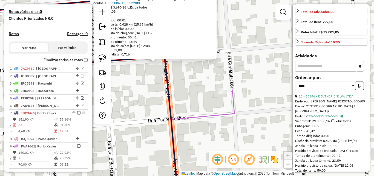
click at [109, 57] on div at bounding box center [102, 64] width 16 height 120
click at [105, 58] on img at bounding box center [103, 58] width 8 height 8
drag, startPoint x: 136, startPoint y: 69, endPoint x: 170, endPoint y: 72, distance: 34.6
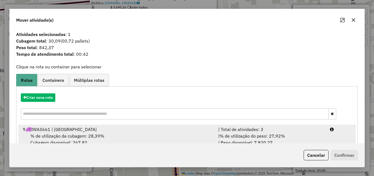
click at [142, 137] on div "% de utilização da cubagem: 28,39% Cubagem disponível: 267,82" at bounding box center [117, 138] width 196 height 13
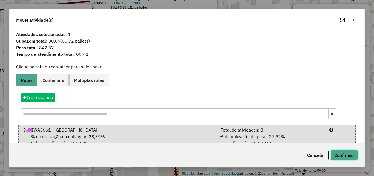
drag, startPoint x: 339, startPoint y: 155, endPoint x: 339, endPoint y: 150, distance: 4.7
click at [339, 155] on button "Confirmar" at bounding box center [344, 155] width 27 height 10
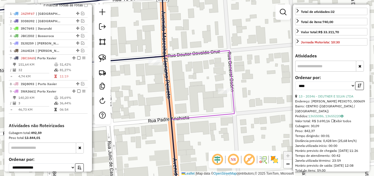
scroll to position [250, 0]
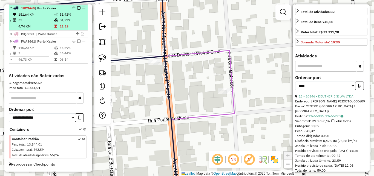
drag, startPoint x: 49, startPoint y: 22, endPoint x: 73, endPoint y: 22, distance: 23.8
click at [49, 22] on table "151,64 KM 51,42% / 32 81,27% = 4,74 KM 11:19" at bounding box center [48, 20] width 77 height 17
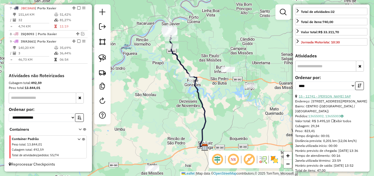
click at [321, 98] on link "15 - 11741 - [PERSON_NAME] SAP" at bounding box center [325, 96] width 52 height 4
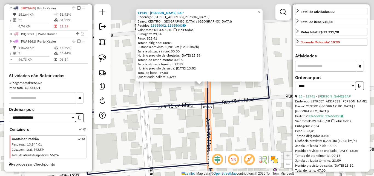
click at [196, 119] on div "11741 - [PERSON_NAME] SAP Endereço: R [STREET_ADDRESS][PERSON_NAME] Pedidos: 13…" at bounding box center [187, 88] width 374 height 176
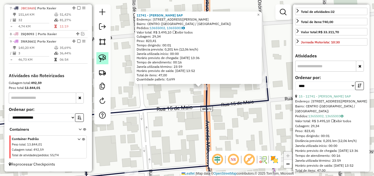
click at [99, 55] on img at bounding box center [103, 58] width 8 height 8
drag, startPoint x: 187, startPoint y: 93, endPoint x: 221, endPoint y: 96, distance: 34.9
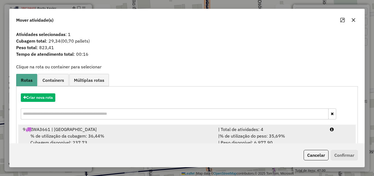
click at [141, 137] on div "% de utilização da cubagem: 36,44% Cubagem disponível: 237,73" at bounding box center [117, 138] width 196 height 13
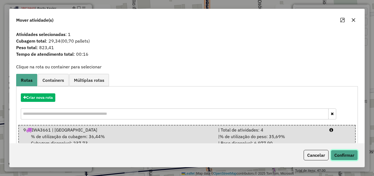
click at [344, 154] on button "Confirmar" at bounding box center [344, 155] width 27 height 10
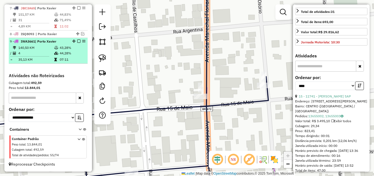
click at [54, 52] on td at bounding box center [56, 52] width 5 height 5
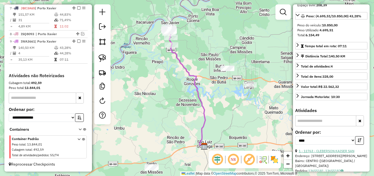
scroll to position [72, 0]
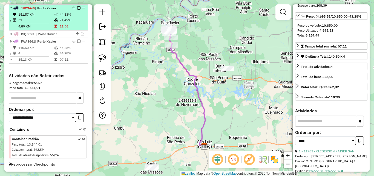
click at [60, 14] on td "44,83%" at bounding box center [72, 14] width 26 height 5
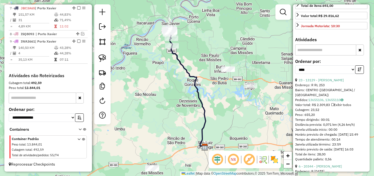
scroll to position [182, 0]
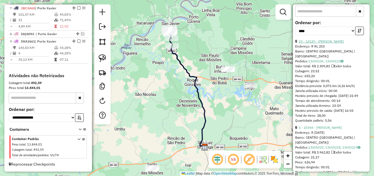
click at [328, 43] on link "23 - 13129 - [PERSON_NAME]" at bounding box center [321, 41] width 45 height 4
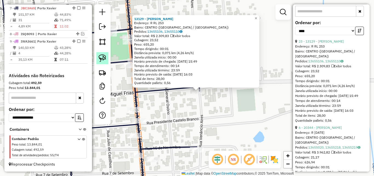
click at [100, 56] on img at bounding box center [103, 58] width 8 height 8
drag, startPoint x: 184, startPoint y: 92, endPoint x: 209, endPoint y: 96, distance: 25.3
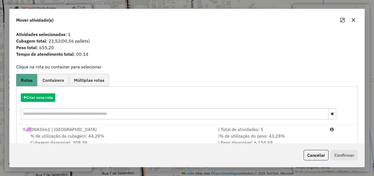
click at [163, 139] on div "% de utilização da cubagem: 44,28% Cubagem disponível: 208,39" at bounding box center [117, 138] width 196 height 13
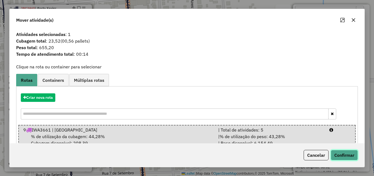
click at [347, 158] on button "Confirmar" at bounding box center [344, 155] width 27 height 10
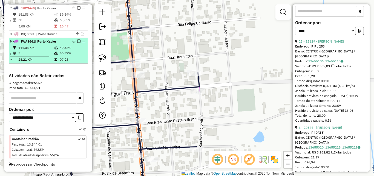
click at [61, 48] on td "49,32%" at bounding box center [72, 47] width 26 height 5
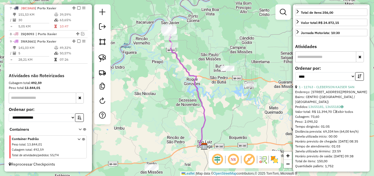
scroll to position [100, 0]
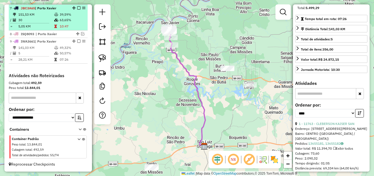
click at [46, 25] on td "5,05 KM" at bounding box center [36, 26] width 36 height 5
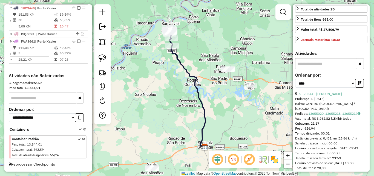
scroll to position [182, 0]
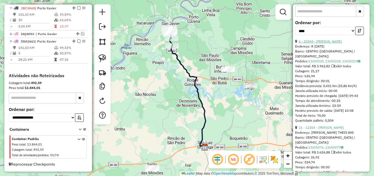
click at [327, 43] on link "6 - 20344 - [PERSON_NAME]" at bounding box center [320, 41] width 43 height 4
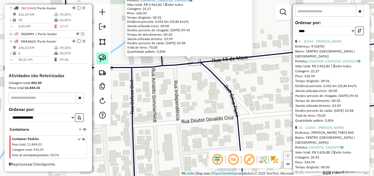
click at [105, 58] on img at bounding box center [103, 58] width 8 height 8
drag, startPoint x: 170, startPoint y: 67, endPoint x: 204, endPoint y: 68, distance: 33.7
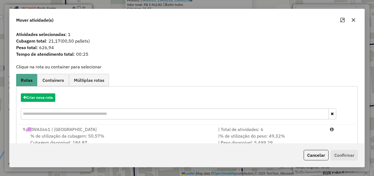
click at [162, 128] on div "9 IWA3661 | [GEOGRAPHIC_DATA]" at bounding box center [117, 129] width 196 height 7
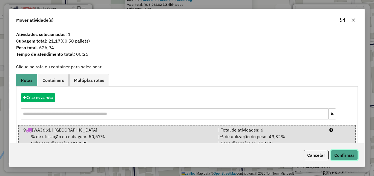
click at [352, 157] on button "Confirmar" at bounding box center [344, 155] width 27 height 10
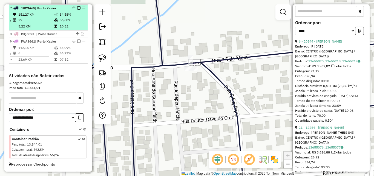
click at [49, 19] on td "29" at bounding box center [36, 19] width 36 height 5
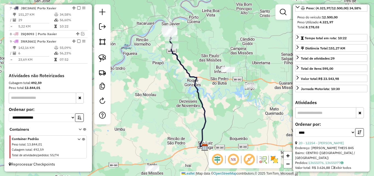
scroll to position [72, 0]
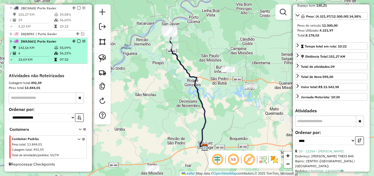
click at [59, 53] on td "56,23%" at bounding box center [72, 52] width 26 height 5
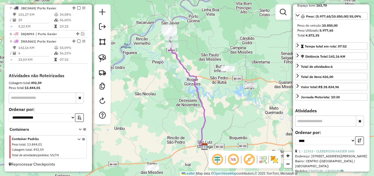
scroll to position [155, 0]
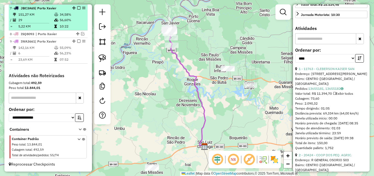
click at [55, 22] on table "151,27 KM 34,58% / 29 56,60% = 5,22 KM 10:22" at bounding box center [48, 20] width 77 height 17
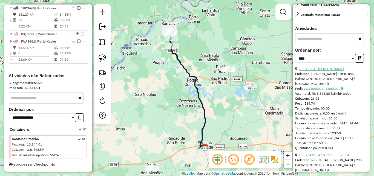
scroll to position [209, 0]
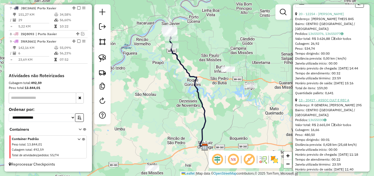
click at [324, 102] on link "13 - 20417 - ASSOC CULT E REC A" at bounding box center [324, 100] width 51 height 4
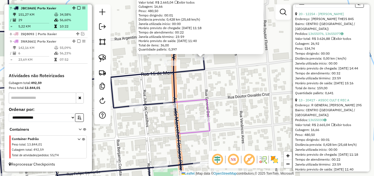
click at [36, 20] on td "29" at bounding box center [36, 19] width 36 height 5
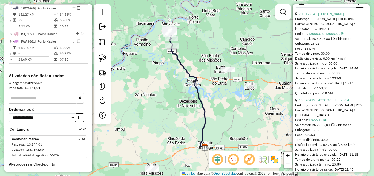
scroll to position [155, 0]
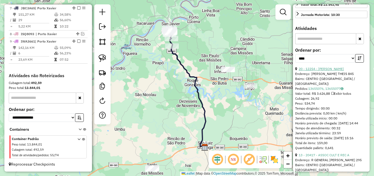
click at [328, 71] on link "20 - 12254 - [PERSON_NAME]" at bounding box center [321, 69] width 45 height 4
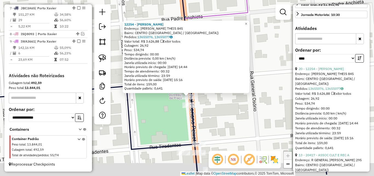
drag, startPoint x: 256, startPoint y: 123, endPoint x: 208, endPoint y: 107, distance: 49.8
click at [208, 107] on div "12254 - [PERSON_NAME]: R ALBINO THEIS 845 Bairro: CENTRO ([GEOGRAPHIC_DATA] / […" at bounding box center [187, 88] width 374 height 176
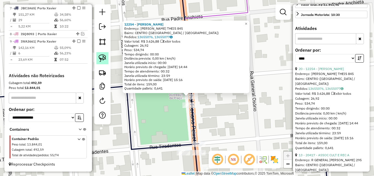
click at [105, 56] on img at bounding box center [103, 58] width 8 height 8
drag, startPoint x: 170, startPoint y: 101, endPoint x: 201, endPoint y: 96, distance: 31.4
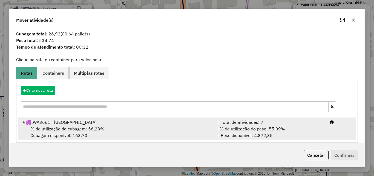
scroll to position [13, 0]
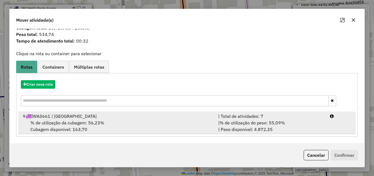
click at [153, 119] on div "% de utilização da cubagem: 56,23% Cubagem disponível: 163,70" at bounding box center [117, 125] width 196 height 13
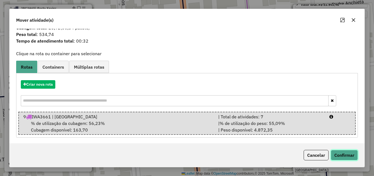
click at [347, 156] on button "Confirmar" at bounding box center [344, 155] width 27 height 10
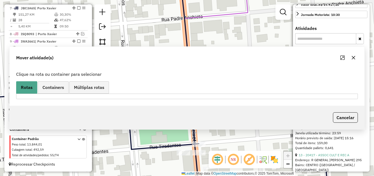
scroll to position [0, 0]
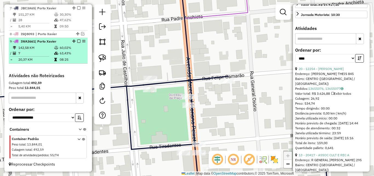
click at [46, 57] on td "20,37 KM" at bounding box center [36, 59] width 36 height 5
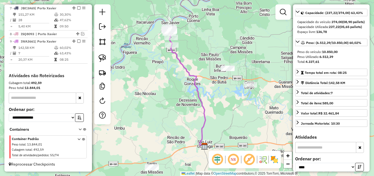
scroll to position [45, 0]
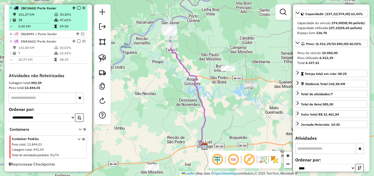
click at [40, 17] on td "28" at bounding box center [36, 19] width 36 height 5
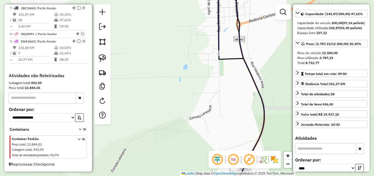
drag, startPoint x: 212, startPoint y: 131, endPoint x: 212, endPoint y: 158, distance: 27.4
click at [209, 165] on hb-router-mapa "Informações da Sessão 978975 - [DATE] Criação: [DATE] 17:32 Depósito: [PERSON_N…" at bounding box center [187, 88] width 374 height 176
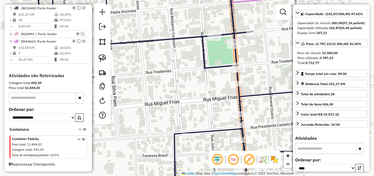
drag, startPoint x: 255, startPoint y: 46, endPoint x: 247, endPoint y: 87, distance: 41.7
click at [247, 87] on div "Rota 7 - Placa JBC3A65 12522 - [PERSON_NAME] [PERSON_NAME] 7 - Placa JBC3A65 12…" at bounding box center [187, 88] width 374 height 176
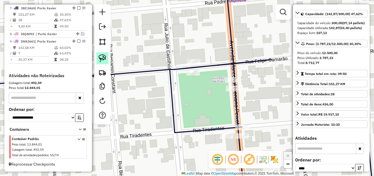
click at [100, 54] on img at bounding box center [103, 58] width 8 height 8
drag, startPoint x: 203, startPoint y: 85, endPoint x: 241, endPoint y: 83, distance: 37.9
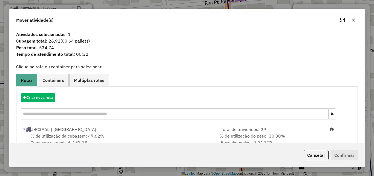
click at [125, 138] on div "% de utilização da cubagem: 47,62% Cubagem disponível: 157,13" at bounding box center [117, 138] width 196 height 13
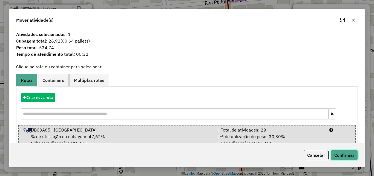
click at [342, 159] on button "Confirmar" at bounding box center [344, 155] width 27 height 10
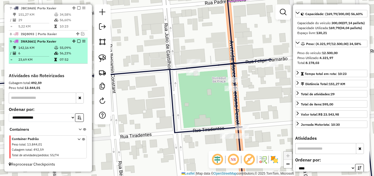
click at [37, 59] on td "23,69 KM" at bounding box center [36, 59] width 36 height 5
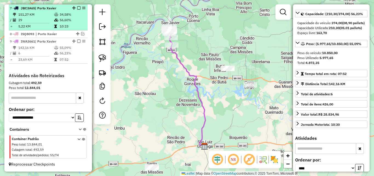
click at [38, 26] on td "5,22 KM" at bounding box center [36, 26] width 36 height 5
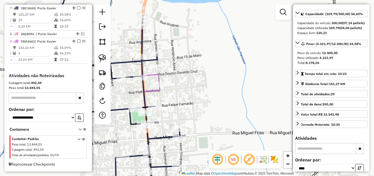
drag, startPoint x: 147, startPoint y: 80, endPoint x: 170, endPoint y: 61, distance: 30.1
click at [170, 73] on icon at bounding box center [124, 101] width 111 height 91
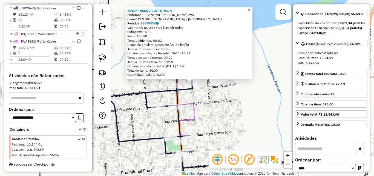
drag, startPoint x: 198, startPoint y: 101, endPoint x: 217, endPoint y: 77, distance: 30.6
click at [216, 78] on div "20417 - ASSOC CULT E REC A Endereço: R GENERAL OSORIO 295 Bairro: CENTRO ([GEOG…" at bounding box center [187, 88] width 374 height 176
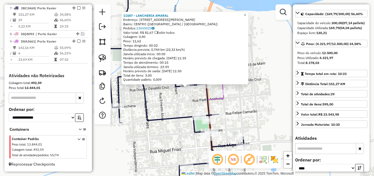
click at [262, 110] on div "11587 - LANCHERIA AMARAL Endereço: R [PERSON_NAME] 629 Bairro: [GEOGRAPHIC_DATA…" at bounding box center [187, 88] width 374 height 176
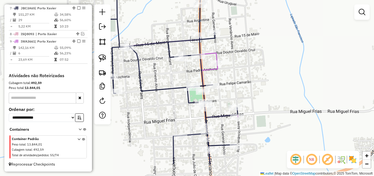
drag, startPoint x: 252, startPoint y: 87, endPoint x: 247, endPoint y: 73, distance: 15.4
click at [247, 73] on div "Janela de atendimento Grade de atendimento Capacidade Transportadoras Veículos …" at bounding box center [187, 88] width 374 height 176
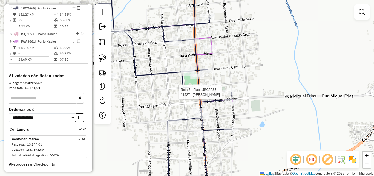
select select "*********"
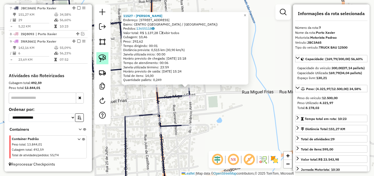
click at [100, 56] on img at bounding box center [103, 58] width 8 height 8
click at [187, 88] on div "Rota 7 - Placa JBC3A65 11527 - [PERSON_NAME] 11527 - [PERSON_NAME]: R VENANCIO …" at bounding box center [187, 88] width 374 height 176
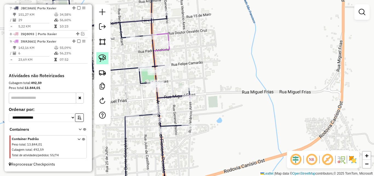
click at [102, 60] on img at bounding box center [103, 58] width 8 height 8
drag, startPoint x: 175, startPoint y: 90, endPoint x: 195, endPoint y: 91, distance: 20.3
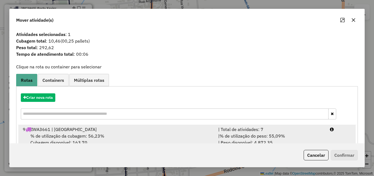
click at [142, 134] on div "% de utilização da cubagem: 56,23% Cubagem disponível: 163,70" at bounding box center [117, 138] width 196 height 13
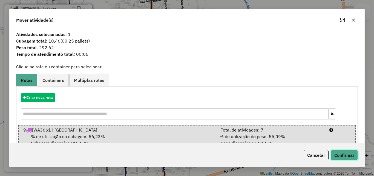
click at [352, 155] on button "Confirmar" at bounding box center [344, 155] width 27 height 10
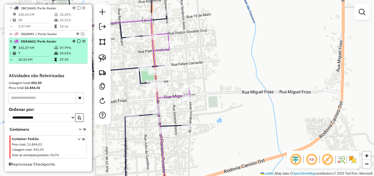
click at [24, 53] on td "7" at bounding box center [36, 52] width 36 height 5
select select "*********"
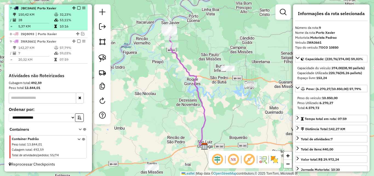
click at [59, 22] on td "53,11%" at bounding box center [72, 19] width 26 height 5
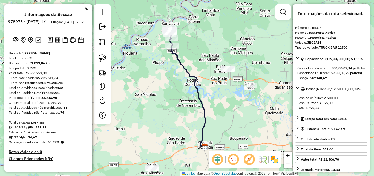
select select "*********"
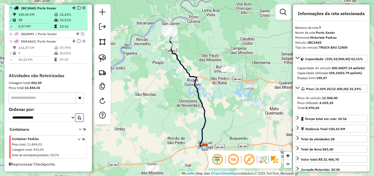
click at [77, 8] on em at bounding box center [78, 7] width 3 height 3
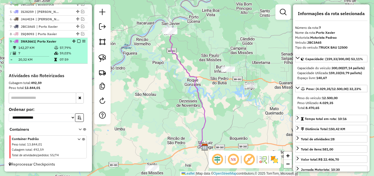
click at [77, 42] on em at bounding box center [78, 40] width 3 height 3
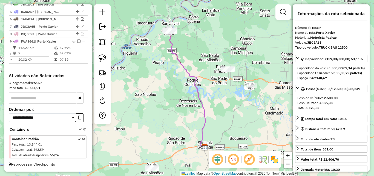
scroll to position [213, 0]
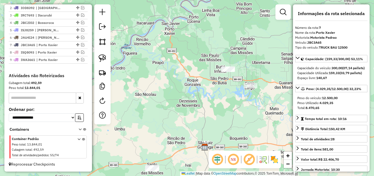
click at [173, 58] on div "Janela de atendimento Grade de atendimento Capacidade Transportadoras Veículos …" at bounding box center [187, 88] width 374 height 176
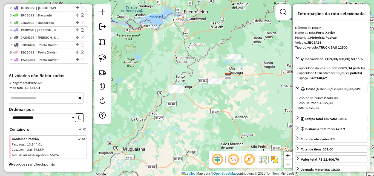
drag, startPoint x: 153, startPoint y: 102, endPoint x: 192, endPoint y: 102, distance: 38.6
click at [192, 102] on div "Janela de atendimento Grade de atendimento Capacidade Transportadoras Veículos …" at bounding box center [187, 88] width 374 height 176
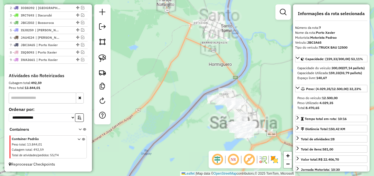
click at [239, 73] on div "Janela de atendimento Grade de atendimento Capacidade Transportadoras Veículos …" at bounding box center [187, 88] width 374 height 176
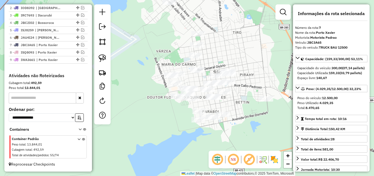
drag, startPoint x: 237, startPoint y: 132, endPoint x: 233, endPoint y: 134, distance: 4.2
click at [233, 134] on div "Janela de atendimento Grade de atendimento Capacidade Transportadoras Veículos …" at bounding box center [187, 88] width 374 height 176
click at [105, 58] on img at bounding box center [103, 58] width 8 height 8
drag, startPoint x: 208, startPoint y: 103, endPoint x: 205, endPoint y: 74, distance: 29.6
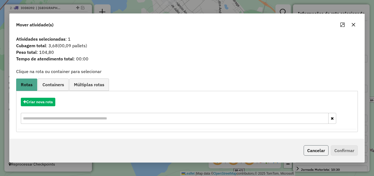
click at [312, 152] on button "Cancelar" at bounding box center [316, 150] width 25 height 10
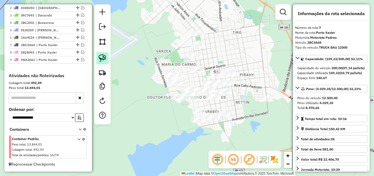
click at [102, 57] on img at bounding box center [103, 58] width 8 height 8
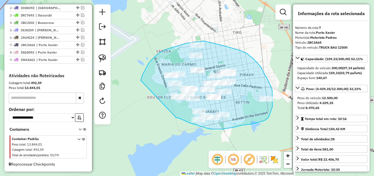
drag, startPoint x: 142, startPoint y: 75, endPoint x: 176, endPoint y: 118, distance: 54.6
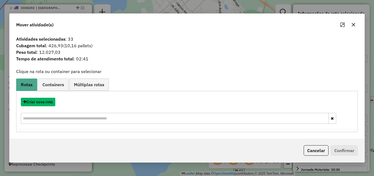
click at [41, 102] on button "Criar nova rota" at bounding box center [38, 102] width 35 height 8
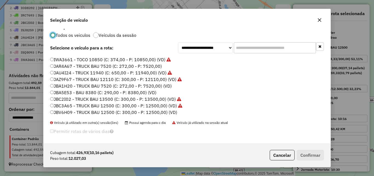
scroll to position [7, 0]
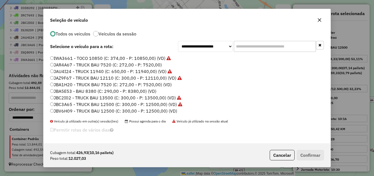
click at [114, 83] on label "JBA1H20 - TRUCK BAU 7520 (C: 272,00 - P: 7520,00) (VD)" at bounding box center [111, 84] width 122 height 7
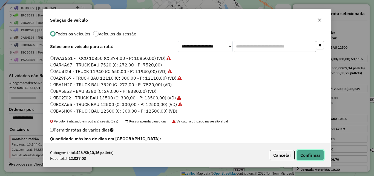
click at [316, 155] on button "Confirmar" at bounding box center [310, 155] width 27 height 10
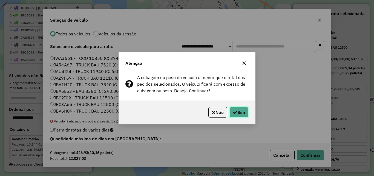
click at [236, 114] on icon "button" at bounding box center [235, 112] width 4 height 4
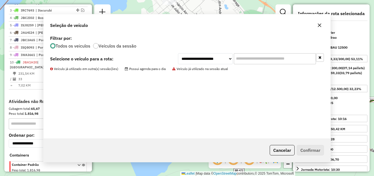
scroll to position [0, 0]
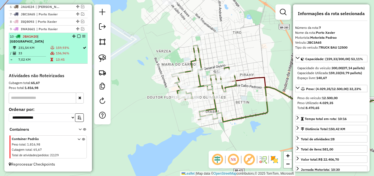
click at [52, 51] on td at bounding box center [52, 52] width 5 height 5
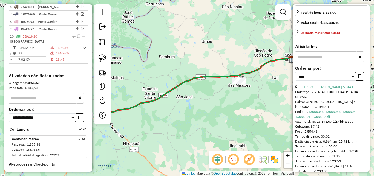
scroll to position [137, 0]
click at [338, 88] on link "7 - 10927 - ISOLDA KLEIN & CIA L" at bounding box center [326, 86] width 55 height 4
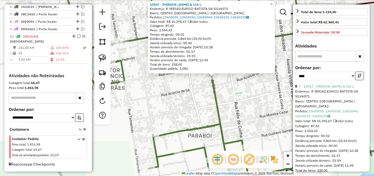
drag, startPoint x: 221, startPoint y: 105, endPoint x: 217, endPoint y: 108, distance: 5.3
click at [217, 108] on div "10927 - ISOLDA KLEIN & CIA L Endereço: R VERIAD.EURICO BATISTA DA SILVA571 Bair…" at bounding box center [187, 88] width 374 height 176
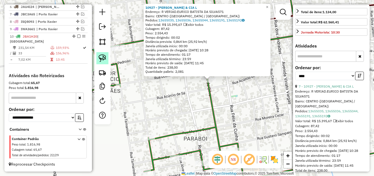
click at [104, 58] on img at bounding box center [103, 58] width 8 height 8
drag, startPoint x: 183, startPoint y: 78, endPoint x: 221, endPoint y: 92, distance: 40.9
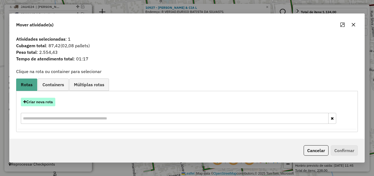
click at [47, 101] on button "Criar nova rota" at bounding box center [38, 102] width 35 height 8
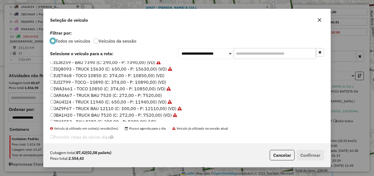
scroll to position [55, 0]
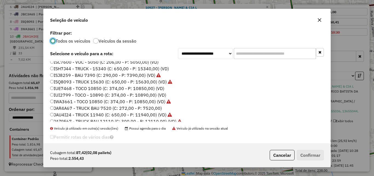
click at [93, 93] on label "IUI2799 - TOCO - 10890 (C: 374,00 - P: 10890,00) (VD)" at bounding box center [108, 95] width 116 height 7
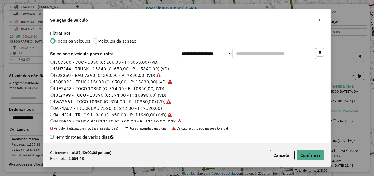
click at [94, 87] on label "IUE7468 - TOCO 10850 (C: 374,00 - P: 10850,00) (VD)" at bounding box center [107, 88] width 114 height 7
click at [312, 155] on button "Confirmar" at bounding box center [310, 155] width 27 height 10
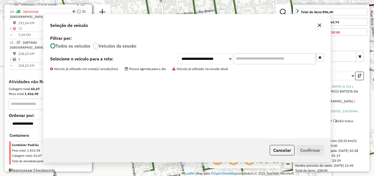
scroll to position [264, 0]
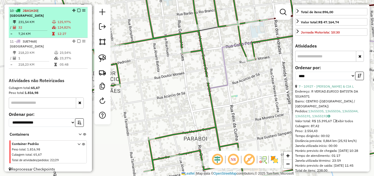
click at [42, 16] on span "| São Borja" at bounding box center [27, 12] width 34 height 9
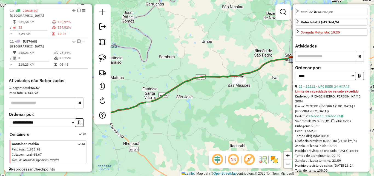
click at [327, 88] on link "23 - 12212 - UFC BEER 24 HORAS" at bounding box center [324, 86] width 51 height 4
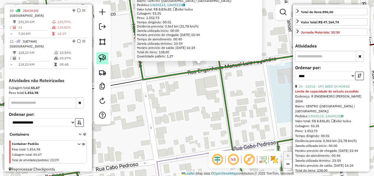
click at [101, 57] on img at bounding box center [103, 58] width 8 height 8
drag, startPoint x: 181, startPoint y: 74, endPoint x: 210, endPoint y: 68, distance: 29.0
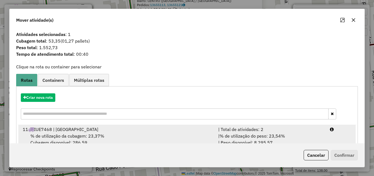
click at [116, 133] on div "% de utilização da cubagem: 23,37% Cubagem disponível: 286,59" at bounding box center [117, 138] width 196 height 13
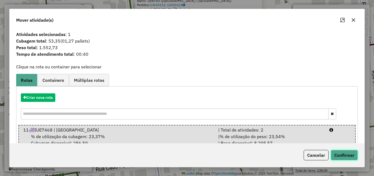
click at [343, 155] on button "Confirmar" at bounding box center [344, 155] width 27 height 10
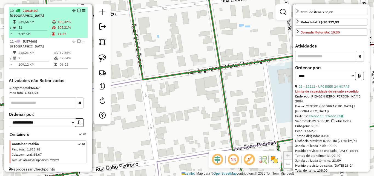
click at [37, 20] on td "231,54 KM" at bounding box center [35, 21] width 34 height 5
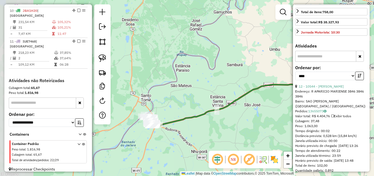
drag, startPoint x: 187, startPoint y: 106, endPoint x: 255, endPoint y: 114, distance: 68.4
click at [255, 114] on div "Janela de atendimento Grade de atendimento Capacidade Transportadoras Veículos …" at bounding box center [187, 88] width 374 height 176
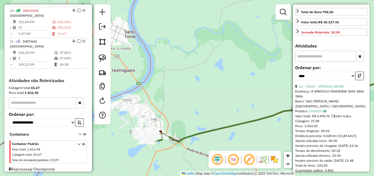
drag, startPoint x: 211, startPoint y: 102, endPoint x: 227, endPoint y: 101, distance: 15.6
click at [227, 101] on div "Janela de atendimento Grade de atendimento Capacidade Transportadoras Veículos …" at bounding box center [187, 88] width 374 height 176
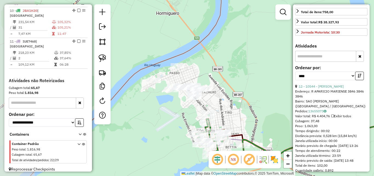
drag, startPoint x: 240, startPoint y: 99, endPoint x: 248, endPoint y: 92, distance: 10.7
click at [248, 92] on div "Janela de atendimento Grade de atendimento Capacidade Transportadoras Veículos …" at bounding box center [187, 88] width 374 height 176
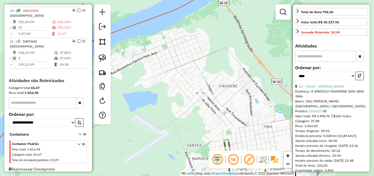
drag, startPoint x: 248, startPoint y: 104, endPoint x: 293, endPoint y: 102, distance: 44.9
click at [293, 102] on hb-router-mapa "Informações da Sessão 978975 - 14/08/2025 Criação: 13/08/2025 17:32 Depósito: S…" at bounding box center [187, 88] width 374 height 176
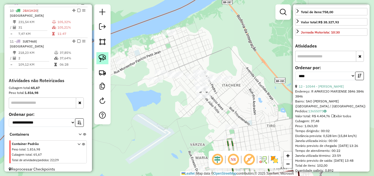
click at [99, 57] on img at bounding box center [103, 58] width 8 height 8
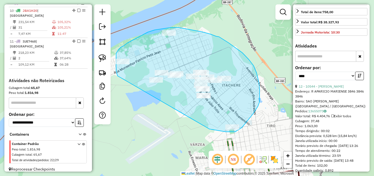
drag, startPoint x: 116, startPoint y: 68, endPoint x: 210, endPoint y: 129, distance: 111.5
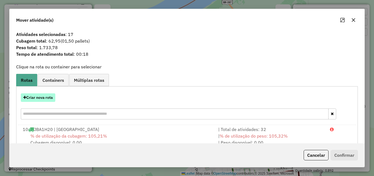
click at [40, 96] on button "Criar nova rota" at bounding box center [38, 97] width 35 height 8
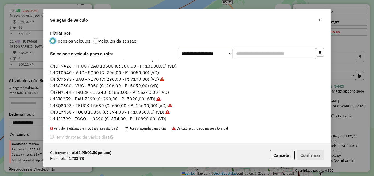
scroll to position [82, 0]
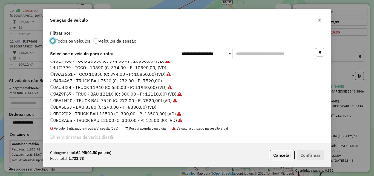
click at [70, 107] on label "JBA5E53 - BAU 8380 (C: 290,00 - P: 8380,00) (VD)" at bounding box center [103, 107] width 106 height 7
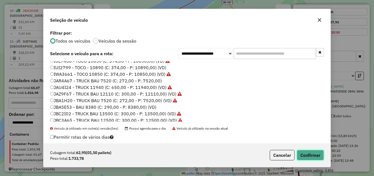
click at [312, 155] on button "Confirmar" at bounding box center [310, 155] width 27 height 10
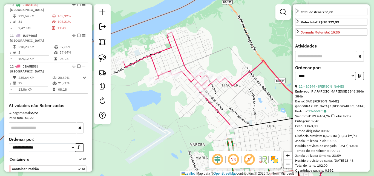
scroll to position [272, 0]
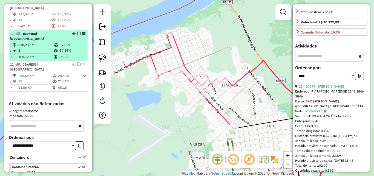
click at [50, 42] on td "218,23 KM" at bounding box center [36, 44] width 36 height 5
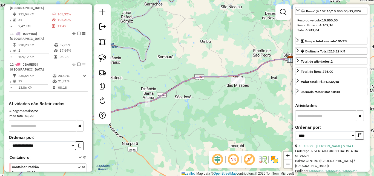
scroll to position [82, 0]
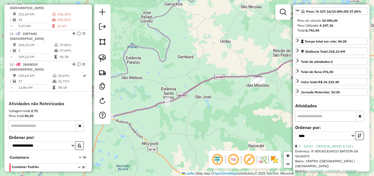
drag, startPoint x: 205, startPoint y: 119, endPoint x: 259, endPoint y: 116, distance: 53.8
click at [258, 117] on div "Janela de atendimento Grade de atendimento Capacidade Transportadoras Veículos …" at bounding box center [187, 88] width 374 height 176
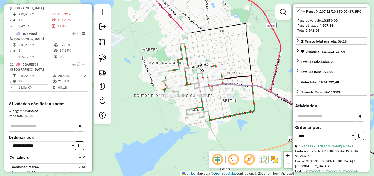
drag, startPoint x: 232, startPoint y: 49, endPoint x: 240, endPoint y: 36, distance: 15.1
click at [239, 37] on div "Janela de atendimento Grade de atendimento Capacidade Transportadoras Veículos …" at bounding box center [187, 88] width 374 height 176
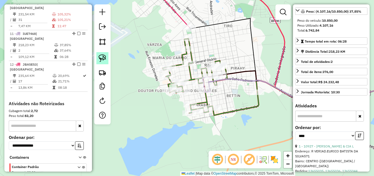
click at [103, 57] on img at bounding box center [103, 58] width 8 height 8
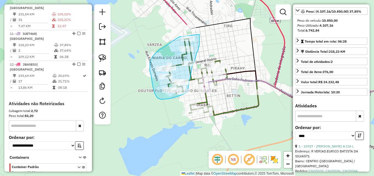
drag, startPoint x: 179, startPoint y: 37, endPoint x: 199, endPoint y: 34, distance: 20.4
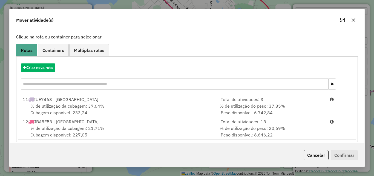
scroll to position [35, 0]
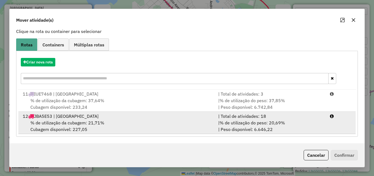
click at [122, 125] on div "% de utilização da cubagem: 21,71% Cubagem disponível: 227,05" at bounding box center [117, 125] width 196 height 13
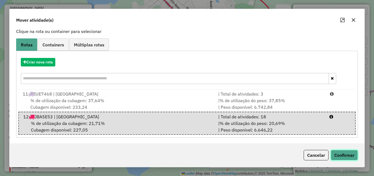
click at [342, 154] on button "Confirmar" at bounding box center [344, 155] width 27 height 10
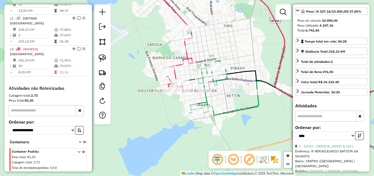
scroll to position [290, 0]
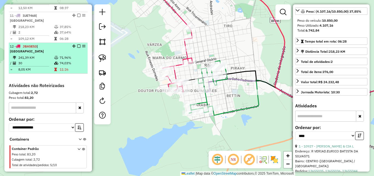
click at [35, 55] on td "241,39 KM" at bounding box center [36, 57] width 36 height 5
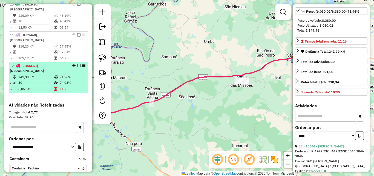
scroll to position [263, 0]
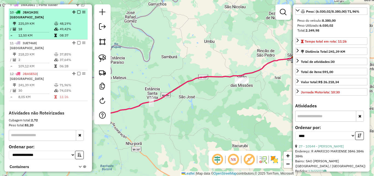
click at [46, 25] on td "225,09 KM" at bounding box center [36, 23] width 36 height 5
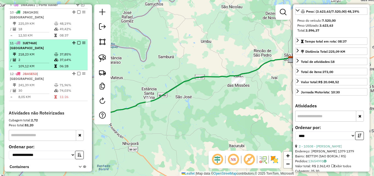
click at [47, 52] on td "218,23 KM" at bounding box center [36, 54] width 36 height 5
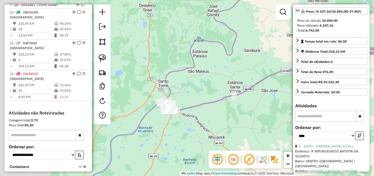
drag, startPoint x: 228, startPoint y: 119, endPoint x: 240, endPoint y: 117, distance: 11.9
click at [240, 117] on div "Janela de atendimento Grade de atendimento Capacidade Transportadoras Veículos …" at bounding box center [187, 88] width 374 height 176
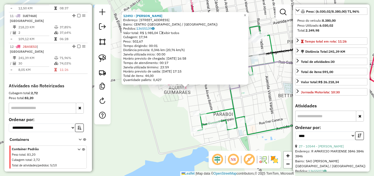
scroll to position [290, 0]
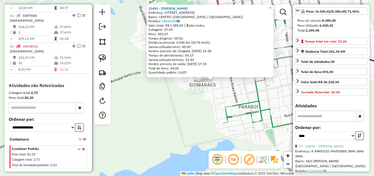
drag, startPoint x: 195, startPoint y: 117, endPoint x: 140, endPoint y: 72, distance: 71.1
click at [195, 116] on div "12493 - LUCAS ALMEIDA GUISOL Endereço: Av JULIO TROIS 1237 Bairro: CENTRO (SAO …" at bounding box center [187, 88] width 374 height 176
click at [98, 58] on link at bounding box center [102, 58] width 12 height 12
drag, startPoint x: 201, startPoint y: 91, endPoint x: 222, endPoint y: 84, distance: 22.6
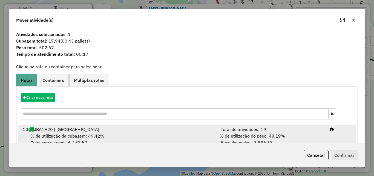
click at [166, 128] on div "10 JBA1H20 | São Borja" at bounding box center [117, 129] width 196 height 7
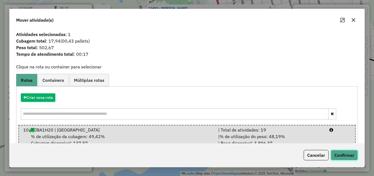
click at [351, 153] on button "Confirmar" at bounding box center [344, 155] width 27 height 10
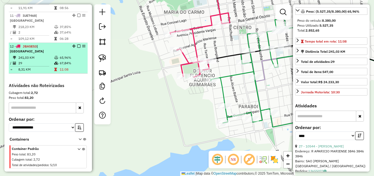
click at [47, 55] on td "241,03 KM" at bounding box center [36, 57] width 36 height 5
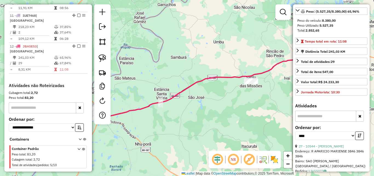
drag, startPoint x: 178, startPoint y: 107, endPoint x: 243, endPoint y: 92, distance: 66.6
click at [247, 102] on div "Janela de atendimento Grade de atendimento Capacidade Transportadoras Veículos …" at bounding box center [187, 88] width 374 height 176
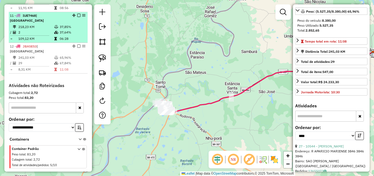
click at [39, 30] on td "2" at bounding box center [36, 32] width 36 height 5
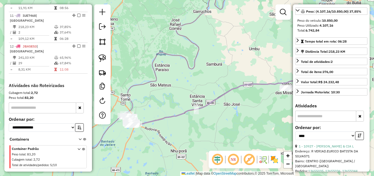
drag, startPoint x: 202, startPoint y: 114, endPoint x: 208, endPoint y: 115, distance: 6.1
click at [208, 115] on div "Rota 11 - Placa IUE7468 12212 - UFC BEER 24 HORAS Janela de atendimento Grade d…" at bounding box center [187, 88] width 374 height 176
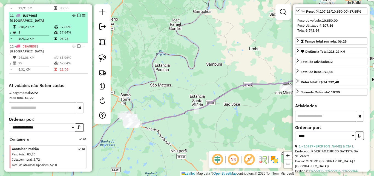
scroll to position [263, 0]
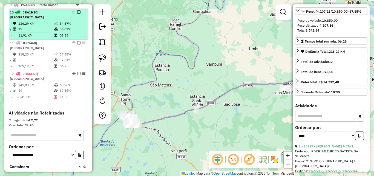
click at [44, 30] on td "19" at bounding box center [36, 28] width 36 height 5
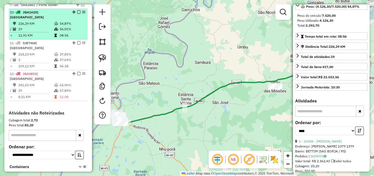
scroll to position [77, 0]
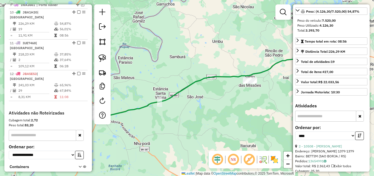
drag, startPoint x: 146, startPoint y: 111, endPoint x: 227, endPoint y: 111, distance: 80.8
click at [224, 111] on div "Janela de atendimento Grade de atendimento Capacidade Transportadoras Veículos …" at bounding box center [187, 88] width 374 height 176
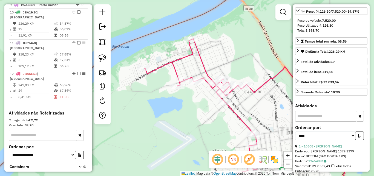
drag, startPoint x: 210, startPoint y: 144, endPoint x: 169, endPoint y: 83, distance: 73.9
click at [169, 83] on div "Janela de atendimento Grade de atendimento Capacidade Transportadoras Veículos …" at bounding box center [187, 88] width 374 height 176
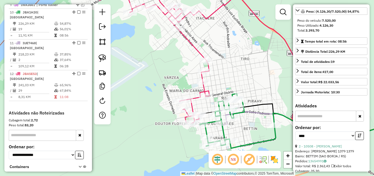
drag, startPoint x: 168, startPoint y: 93, endPoint x: 149, endPoint y: 67, distance: 31.9
click at [149, 68] on div "Rota 12 - Placa JBA5E53 10987 - BENJAMIM NOE MACHADO Janela de atendimento Grad…" at bounding box center [187, 88] width 374 height 176
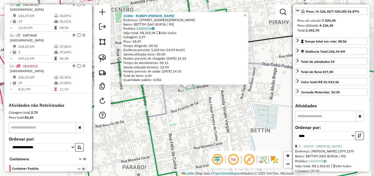
scroll to position [272, 0]
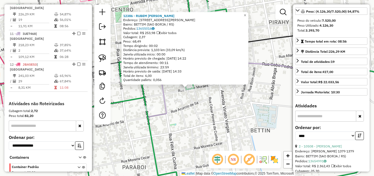
click at [193, 102] on div "12386 - RUBEM CARLOS NUNES G Endereço: R DR MORAES 360 Bairro: BETTIM (SAO BORJ…" at bounding box center [187, 88] width 374 height 176
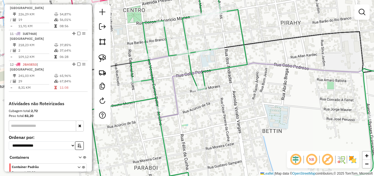
drag, startPoint x: 147, startPoint y: 93, endPoint x: 182, endPoint y: 93, distance: 35.1
click at [182, 93] on div "Janela de atendimento Grade de atendimento Capacidade Transportadoras Veículos …" at bounding box center [187, 88] width 374 height 176
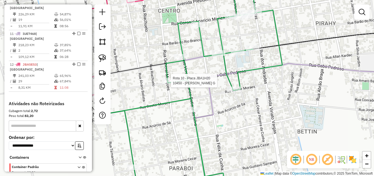
select select "*********"
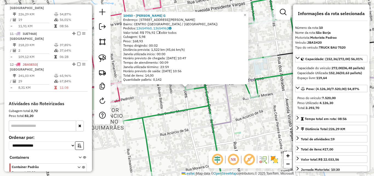
click at [185, 103] on div "10450 - MARILEI TERESINHA G Endereço: R ENG MANOEL LUIZ FAGUNDES 2185 Bairro: C…" at bounding box center [187, 88] width 374 height 176
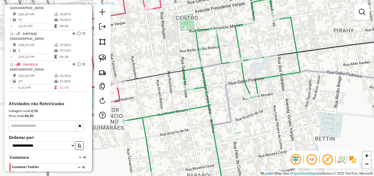
click at [199, 61] on icon at bounding box center [267, 96] width 288 height 195
select select "*********"
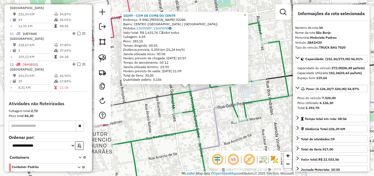
click at [193, 108] on icon at bounding box center [262, 107] width 300 height 171
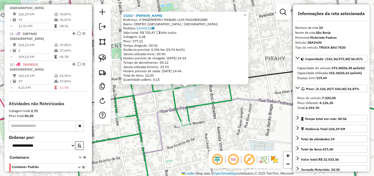
drag, startPoint x: 222, startPoint y: 108, endPoint x: 194, endPoint y: 88, distance: 33.9
click at [221, 108] on div "13232 - ALIARA SARAIVA BEHNE Endereço: R ENGENHEIRO MANUEL LUIS FAGUNDE1880 Bai…" at bounding box center [187, 88] width 374 height 176
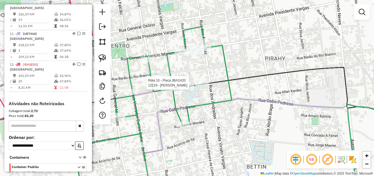
select select "*********"
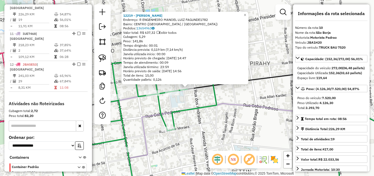
click at [198, 111] on icon at bounding box center [191, 113] width 302 height 162
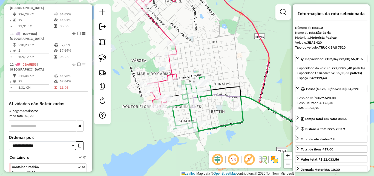
drag, startPoint x: 201, startPoint y: 116, endPoint x: 219, endPoint y: 90, distance: 31.9
click at [219, 90] on div "Janela de atendimento Grade de atendimento Capacidade Transportadoras Veículos …" at bounding box center [187, 88] width 374 height 176
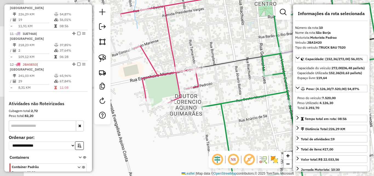
drag, startPoint x: 165, startPoint y: 123, endPoint x: 192, endPoint y: 100, distance: 35.6
click at [193, 121] on div "Janela de atendimento Grade de atendimento Capacidade Transportadoras Veículos …" at bounding box center [187, 88] width 374 height 176
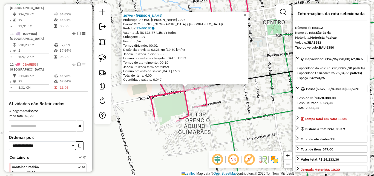
scroll to position [290, 0]
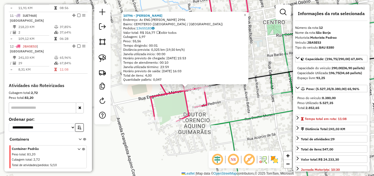
click at [231, 108] on div "10796 - JOAO MANOEL FERREIRA Endereço: Ac ENG MANOEL LUIZ FAGUNDES 2996 Bairro:…" at bounding box center [187, 88] width 374 height 176
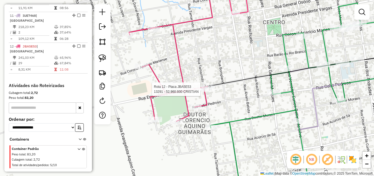
select select "*********"
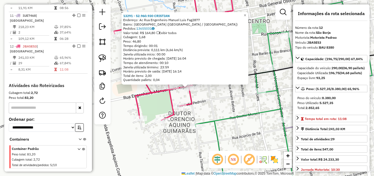
click at [203, 113] on div "13291 - 52.960.930 CRISTIAN Endereço: Ac Rua Engenheiro Manuel Luis Fag2877 Bai…" at bounding box center [187, 88] width 374 height 176
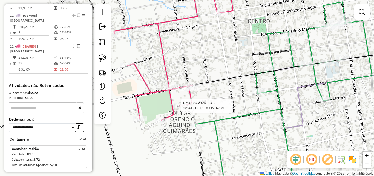
select select "*********"
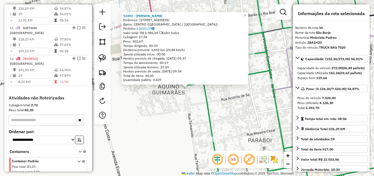
scroll to position [272, 0]
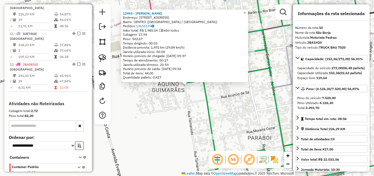
drag, startPoint x: 224, startPoint y: 120, endPoint x: 223, endPoint y: 112, distance: 7.7
click at [223, 112] on div "12493 - LUCAS ALMEIDA GUISOL Endereço: Av JULIO TROIS 1237 Bairro: CENTRO (SAO …" at bounding box center [187, 88] width 374 height 176
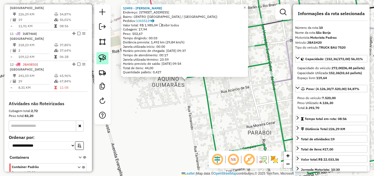
click at [105, 59] on img at bounding box center [103, 58] width 8 height 8
drag, startPoint x: 171, startPoint y: 87, endPoint x: 203, endPoint y: 84, distance: 31.7
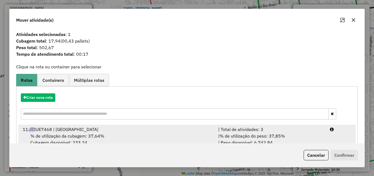
click at [133, 130] on div "11 IUE7468 | São Borja" at bounding box center [117, 129] width 196 height 7
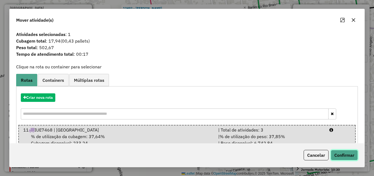
click at [339, 155] on button "Confirmar" at bounding box center [344, 155] width 27 height 10
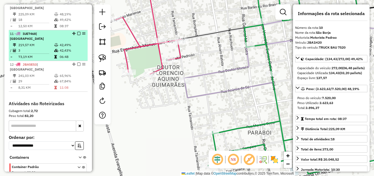
click at [44, 42] on td "219,57 KM" at bounding box center [36, 44] width 36 height 5
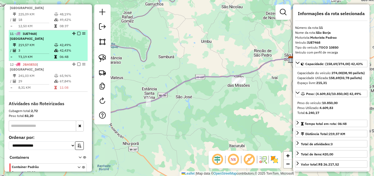
click at [77, 33] on em at bounding box center [78, 33] width 3 height 3
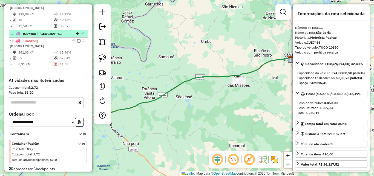
scroll to position [272, 0]
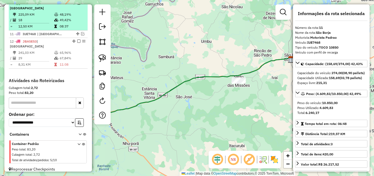
click at [50, 21] on td "18" at bounding box center [36, 19] width 36 height 5
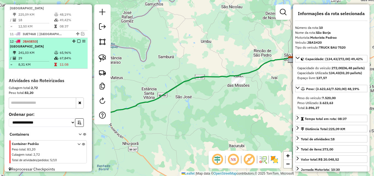
click at [48, 55] on td "29" at bounding box center [36, 57] width 36 height 5
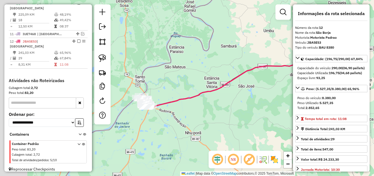
drag, startPoint x: 200, startPoint y: 137, endPoint x: 218, endPoint y: 133, distance: 18.7
click at [217, 134] on div "Janela de atendimento Grade de atendimento Capacidade Transportadoras Veículos …" at bounding box center [187, 88] width 374 height 176
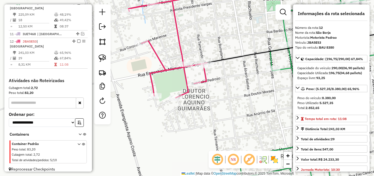
click at [229, 109] on div "Janela de atendimento Grade de atendimento Capacidade Transportadoras Veículos …" at bounding box center [187, 88] width 374 height 176
click at [101, 59] on img at bounding box center [103, 58] width 8 height 8
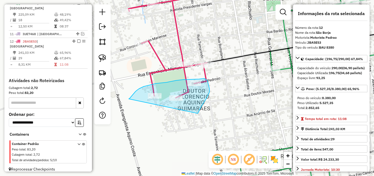
drag, startPoint x: 132, startPoint y: 96, endPoint x: 198, endPoint y: 113, distance: 68.3
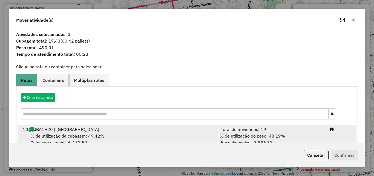
click at [162, 138] on div "% de utilização da cubagem: 49,42% Cubagem disponível: 137,57" at bounding box center [117, 138] width 196 height 13
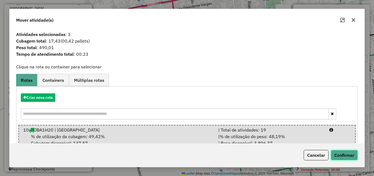
click at [344, 153] on button "Confirmar" at bounding box center [344, 155] width 27 height 10
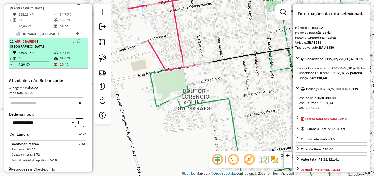
click at [56, 56] on icon at bounding box center [56, 57] width 4 height 3
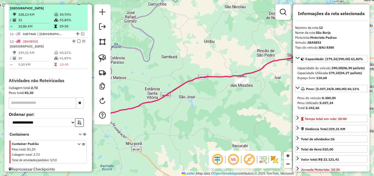
click at [49, 23] on td at bounding box center [32, 23] width 44 height 1
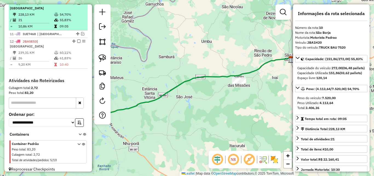
click at [77, 5] on em at bounding box center [78, 2] width 3 height 3
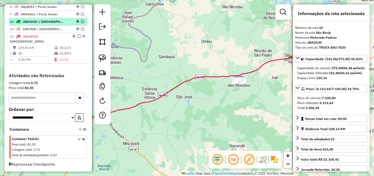
scroll to position [253, 0]
click at [81, 23] on em at bounding box center [82, 21] width 3 height 3
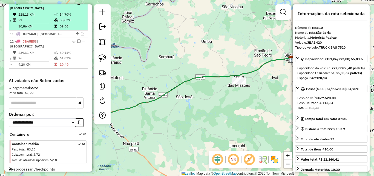
click at [48, 24] on td "10,86 KM" at bounding box center [36, 26] width 36 height 5
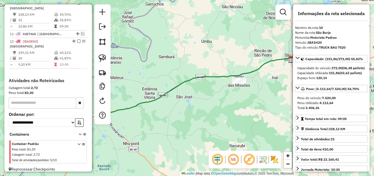
drag, startPoint x: 147, startPoint y: 118, endPoint x: 258, endPoint y: 118, distance: 111.5
click at [258, 118] on div "Janela de atendimento Grade de atendimento Capacidade Transportadoras Veículos …" at bounding box center [187, 88] width 374 height 176
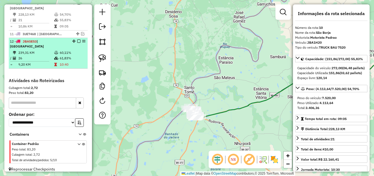
click at [49, 55] on td "26" at bounding box center [36, 57] width 36 height 5
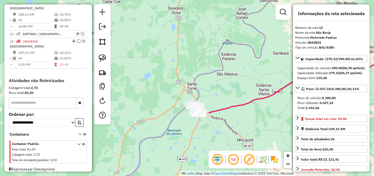
drag, startPoint x: 147, startPoint y: 122, endPoint x: 258, endPoint y: 118, distance: 111.6
click at [258, 118] on div "Janela de atendimento Grade de atendimento Capacidade Transportadoras Veículos …" at bounding box center [187, 88] width 374 height 176
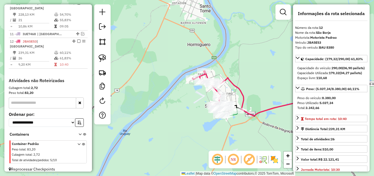
drag, startPoint x: 179, startPoint y: 107, endPoint x: 141, endPoint y: 101, distance: 39.2
click at [141, 101] on div "Janela de atendimento Grade de atendimento Capacidade Transportadoras Veículos …" at bounding box center [187, 88] width 374 height 176
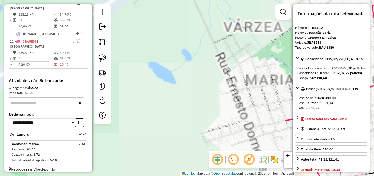
drag, startPoint x: 116, startPoint y: 53, endPoint x: 106, endPoint y: 48, distance: 11.2
click at [113, 52] on div "Janela de atendimento Grade de atendimento Capacidade Transportadoras Veículos …" at bounding box center [187, 88] width 374 height 176
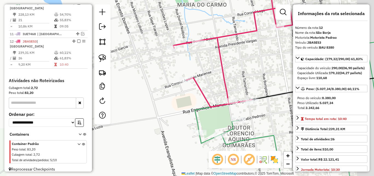
drag, startPoint x: 153, startPoint y: 93, endPoint x: 117, endPoint y: 78, distance: 38.8
click at [117, 78] on div "Janela de atendimento Grade de atendimento Capacidade Transportadoras Veículos …" at bounding box center [187, 88] width 374 height 176
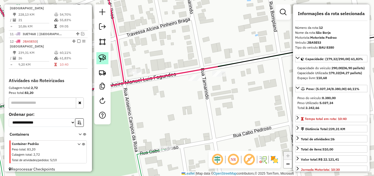
click at [99, 58] on img at bounding box center [103, 58] width 8 height 8
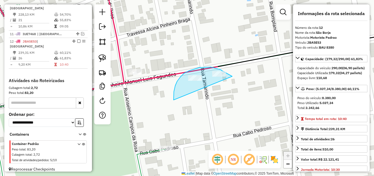
drag, startPoint x: 174, startPoint y: 95, endPoint x: 232, endPoint y: 78, distance: 61.0
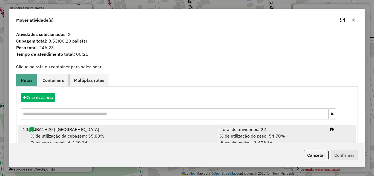
click at [158, 131] on div "10 JBA1H20 | São Borja" at bounding box center [117, 129] width 196 height 7
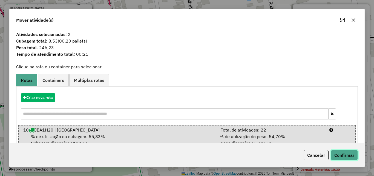
click at [347, 156] on button "Confirmar" at bounding box center [344, 155] width 27 height 10
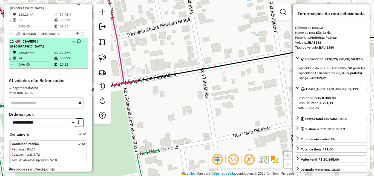
click at [48, 55] on td "24" at bounding box center [36, 57] width 36 height 5
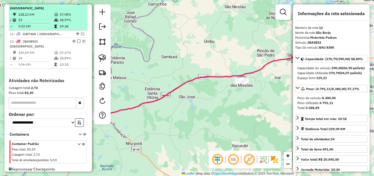
click at [43, 18] on td "23" at bounding box center [36, 19] width 36 height 5
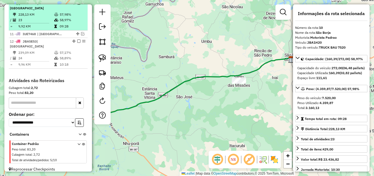
click at [77, 5] on em at bounding box center [78, 2] width 3 height 3
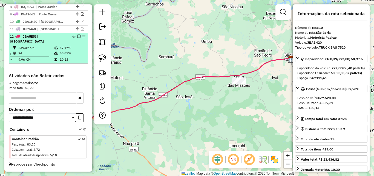
click at [78, 38] on em at bounding box center [78, 36] width 3 height 3
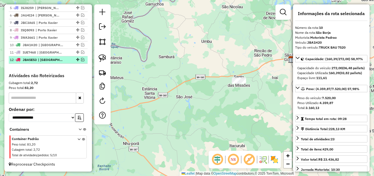
scroll to position [235, 0]
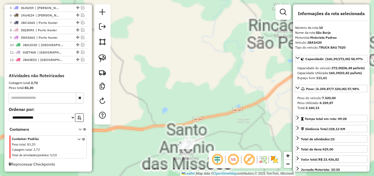
drag, startPoint x: 205, startPoint y: 96, endPoint x: 201, endPoint y: 33, distance: 62.6
click at [203, 32] on div "Janela de atendimento Grade de atendimento Capacidade Transportadoras Veículos …" at bounding box center [187, 88] width 374 height 176
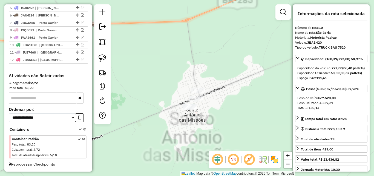
click at [227, 46] on div "Janela de atendimento Grade de atendimento Capacidade Transportadoras Veículos …" at bounding box center [187, 88] width 374 height 176
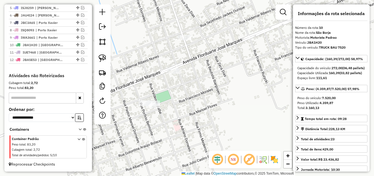
click at [182, 33] on div "Janela de atendimento Grade de atendimento Capacidade Transportadoras Veículos …" at bounding box center [187, 88] width 374 height 176
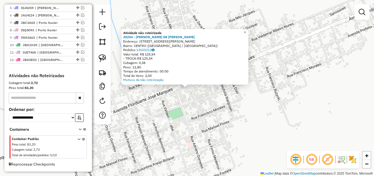
drag, startPoint x: 195, startPoint y: 130, endPoint x: 205, endPoint y: 91, distance: 40.3
click at [205, 91] on div "Atividade não roteirizada 20254 - LEANDRO MATOS DE MEL Endereço: Av FLODUARTE J…" at bounding box center [187, 88] width 374 height 176
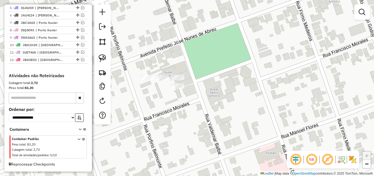
click at [178, 88] on div at bounding box center [178, 85] width 14 height 5
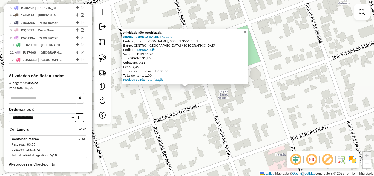
drag, startPoint x: 174, startPoint y: 106, endPoint x: 170, endPoint y: 102, distance: 6.0
click at [174, 106] on div "Atividade não roteirizada 20285 - JUAREZ BALBE TAJES E Endereço: R WALDEMAR BAL…" at bounding box center [187, 88] width 374 height 176
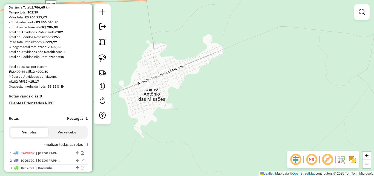
scroll to position [16, 0]
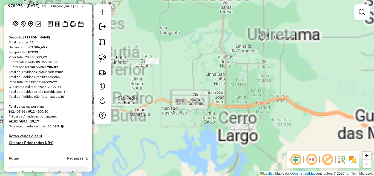
drag, startPoint x: 255, startPoint y: 82, endPoint x: 254, endPoint y: 65, distance: 16.7
click at [254, 66] on div "Janela de atendimento Grade de atendimento Capacidade Transportadoras Veículos …" at bounding box center [187, 88] width 374 height 176
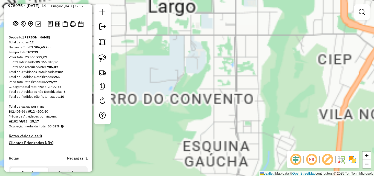
drag, startPoint x: 232, startPoint y: 55, endPoint x: 224, endPoint y: 139, distance: 84.2
click at [224, 149] on div "Janela de atendimento Grade de atendimento Capacidade Transportadoras Veículos …" at bounding box center [187, 88] width 374 height 176
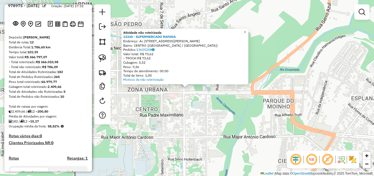
click at [155, 128] on div "Atividade não roteirizada 13330 - SUPERMERCADO RAFANA Endereço: Ac Rua Marechal…" at bounding box center [187, 88] width 374 height 176
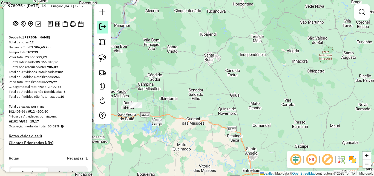
click at [104, 26] on em at bounding box center [102, 26] width 7 height 7
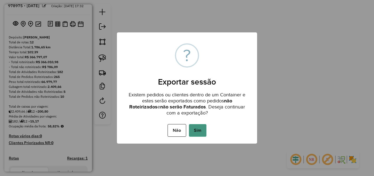
click at [203, 132] on button "Sim" at bounding box center [198, 130] width 18 height 13
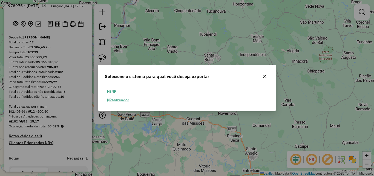
click at [117, 92] on button "ERP" at bounding box center [112, 91] width 14 height 8
select select "**"
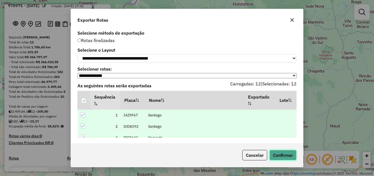
click at [281, 153] on button "Confirmar" at bounding box center [283, 155] width 27 height 10
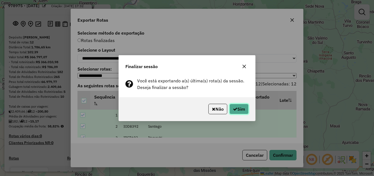
click at [243, 108] on button "Sim" at bounding box center [239, 109] width 19 height 10
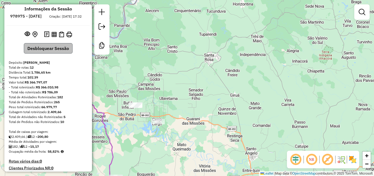
scroll to position [0, 0]
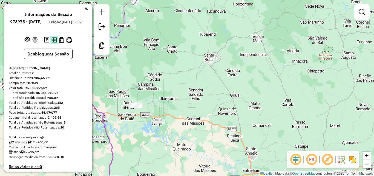
click at [54, 42] on img at bounding box center [54, 39] width 5 height 5
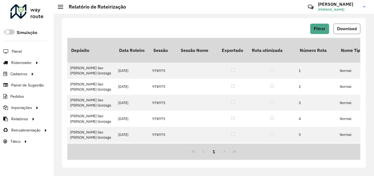
click at [343, 27] on span "Download" at bounding box center [347, 28] width 20 height 5
